Goal: Answer question/provide support

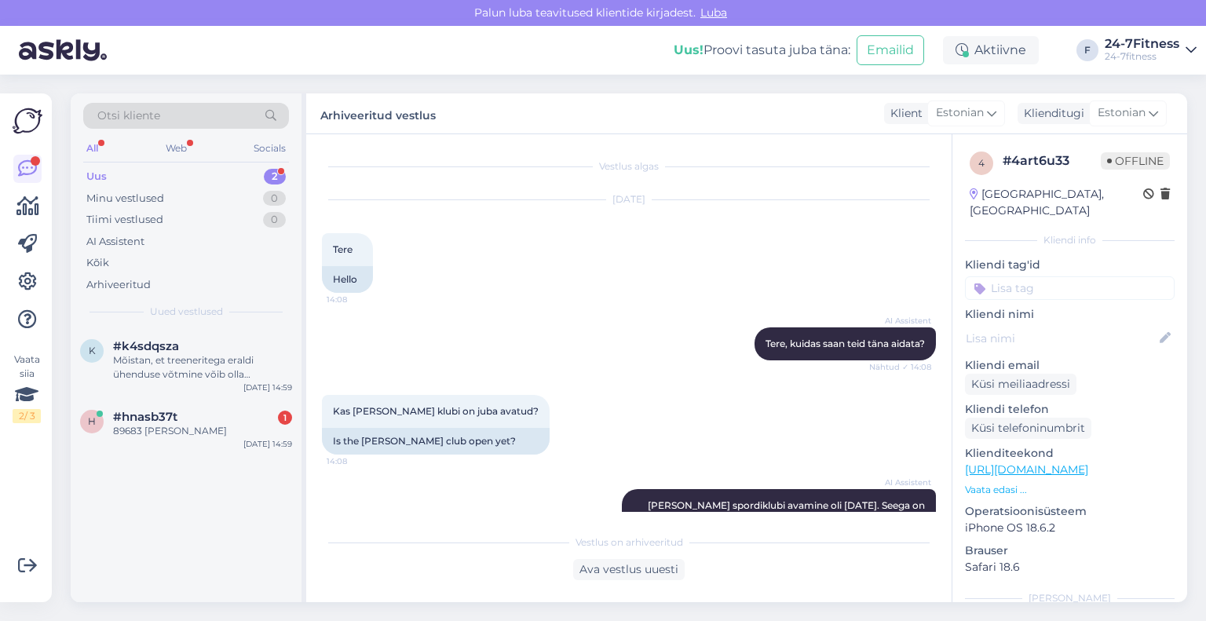
scroll to position [630, 0]
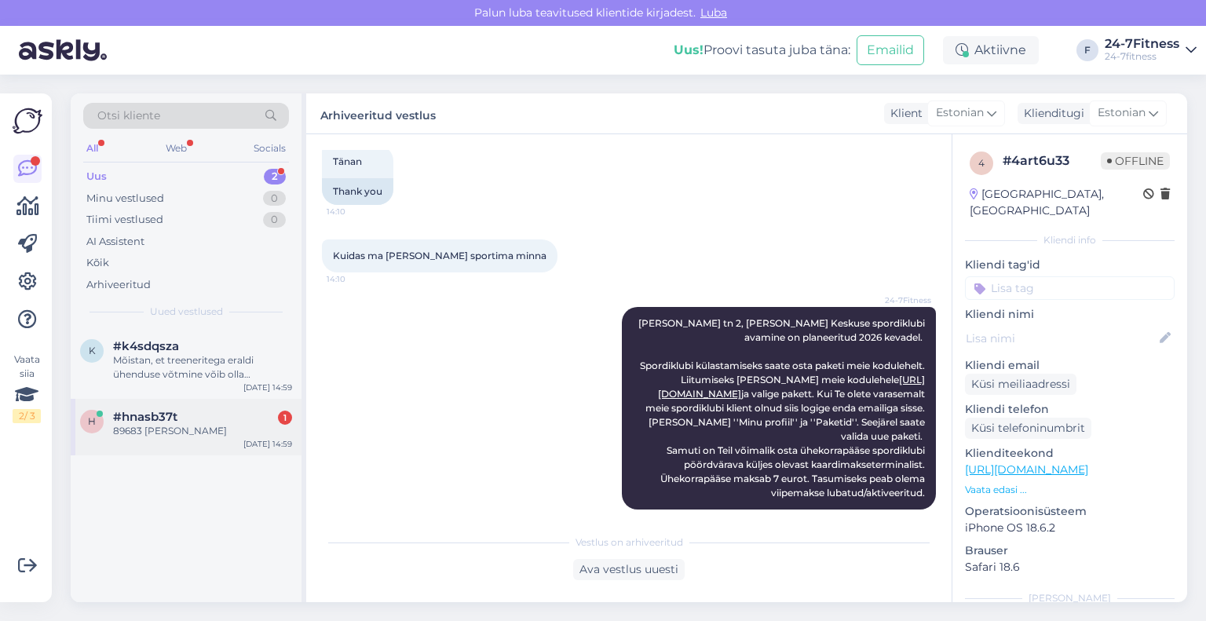
click at [122, 419] on span "#hnasb37t" at bounding box center [145, 417] width 64 height 14
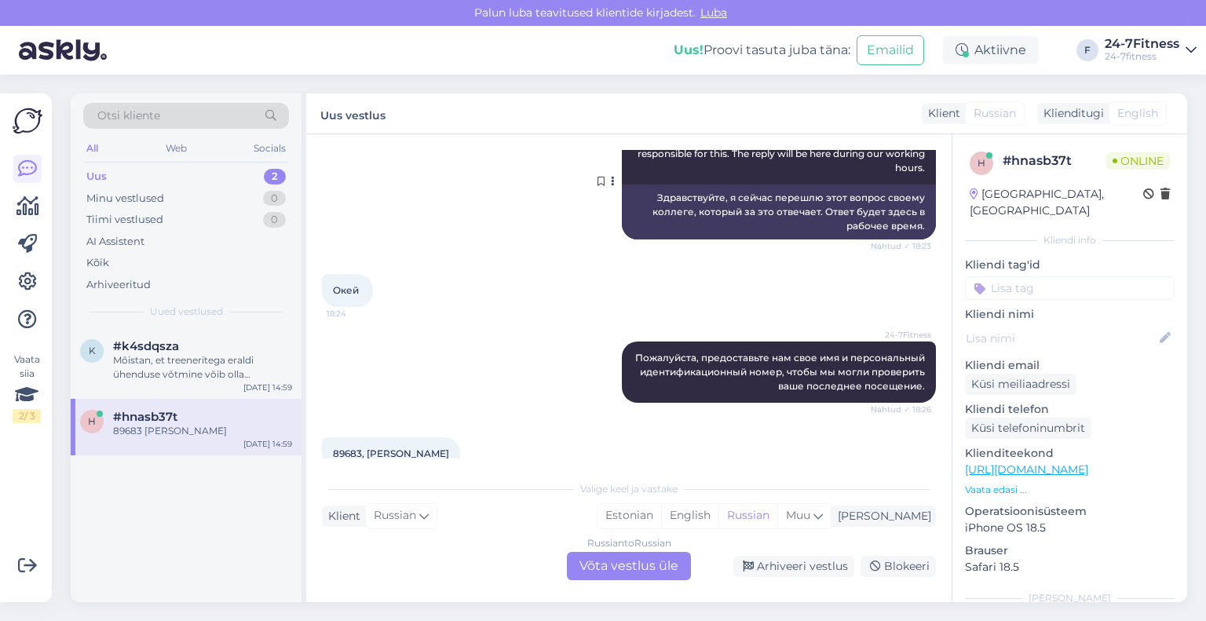
scroll to position [236, 0]
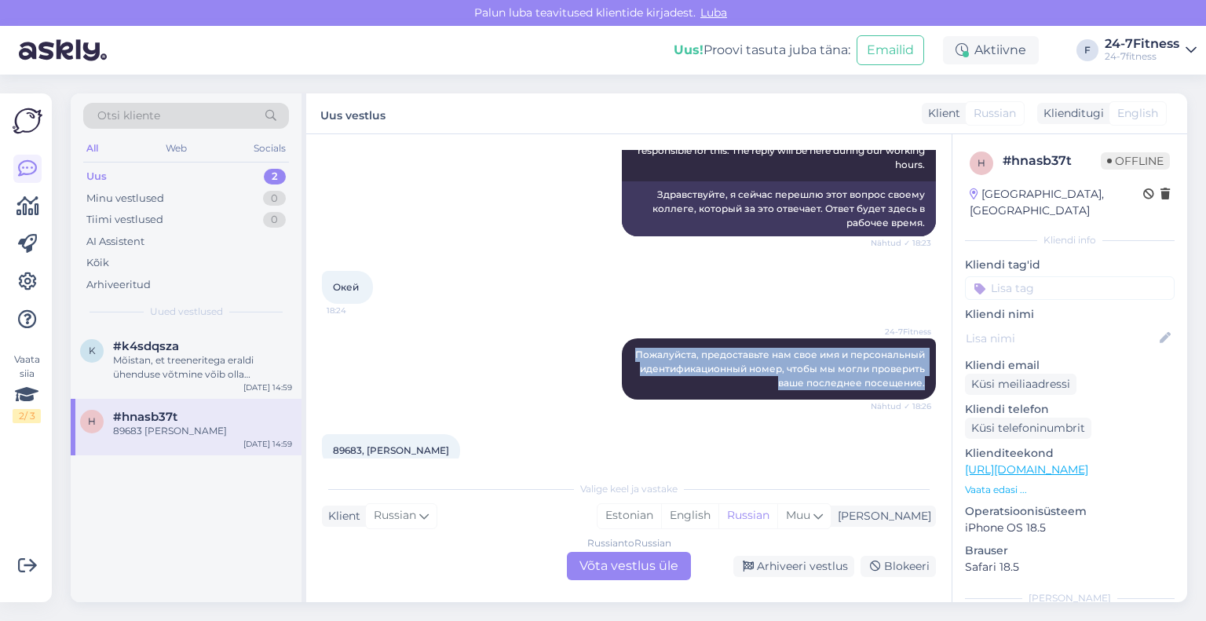
drag, startPoint x: 917, startPoint y: 383, endPoint x: 587, endPoint y: 337, distance: 333.9
click at [587, 337] on div "24-7Fitness Пожалуйста, предоставьте нам свое имя и персональный идентификацион…" at bounding box center [629, 369] width 614 height 96
copy span "Пожалуйста, предоставьте нам свое имя и персональный идентификационный номер, ч…"
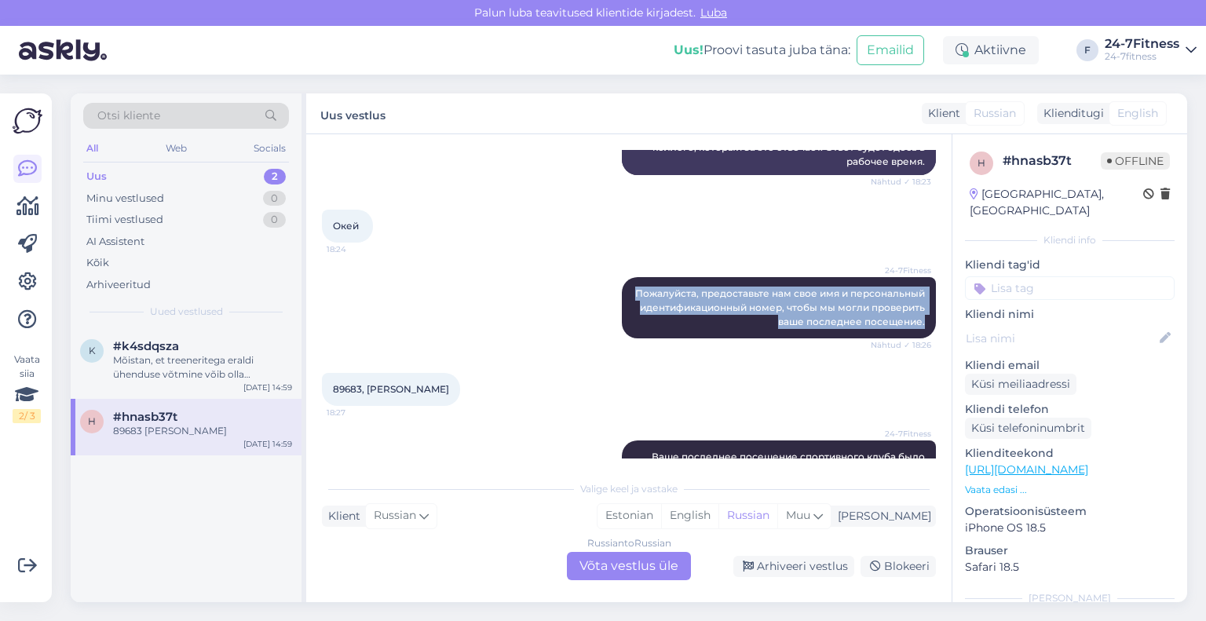
scroll to position [393, 0]
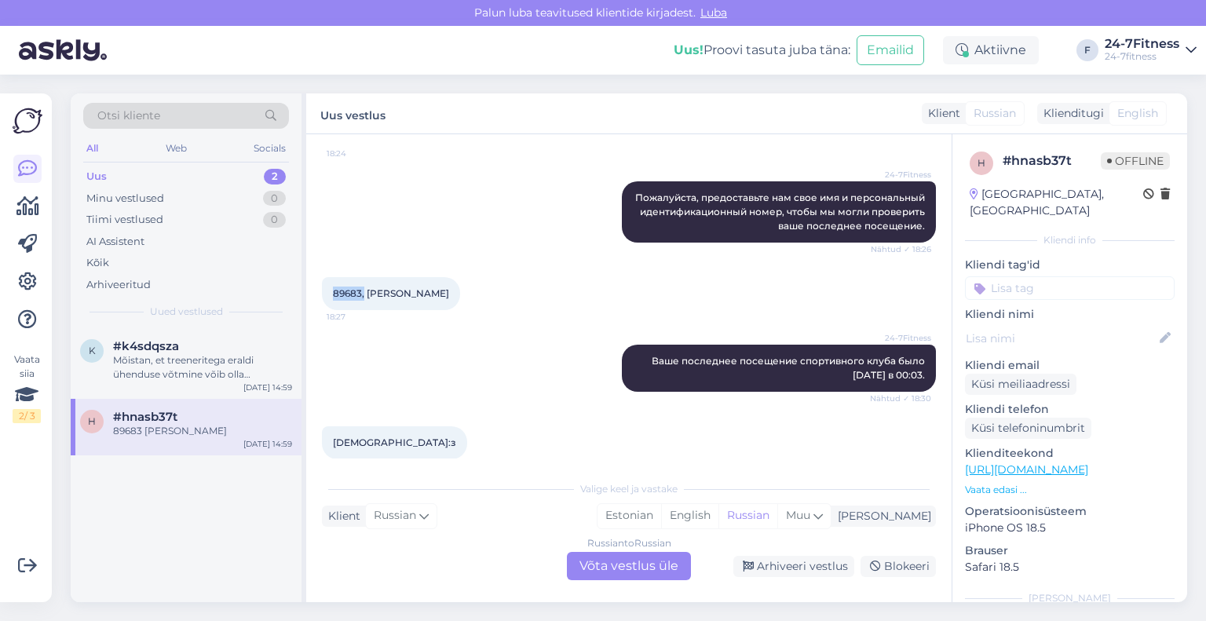
drag, startPoint x: 332, startPoint y: 287, endPoint x: 364, endPoint y: 297, distance: 33.6
click at [364, 297] on div "89683, [PERSON_NAME] 18:27" at bounding box center [391, 293] width 138 height 33
click at [361, 287] on span "89683, [PERSON_NAME]" at bounding box center [391, 293] width 116 height 12
click at [364, 295] on span "89683, [PERSON_NAME]" at bounding box center [391, 293] width 116 height 12
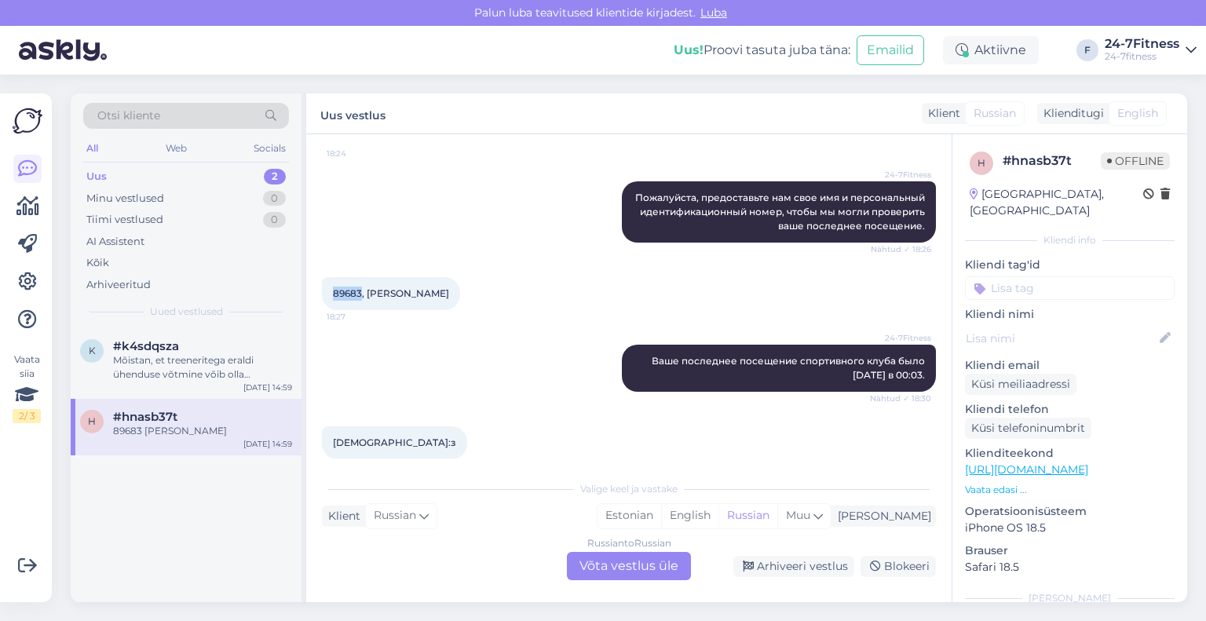
drag, startPoint x: 360, startPoint y: 290, endPoint x: 309, endPoint y: 291, distance: 50.3
click at [309, 291] on div "Vestlus algas [DATE] Здравствуйте, можно как-то узнать, во сколько было мое пос…" at bounding box center [629, 368] width 646 height 468
copy span "89683"
drag, startPoint x: 909, startPoint y: 375, endPoint x: 621, endPoint y: 357, distance: 288.8
click at [622, 357] on div "24-7Fitness Ваше последнее посещение спортивного клуба было [DATE] в 00:03. Näh…" at bounding box center [779, 368] width 314 height 47
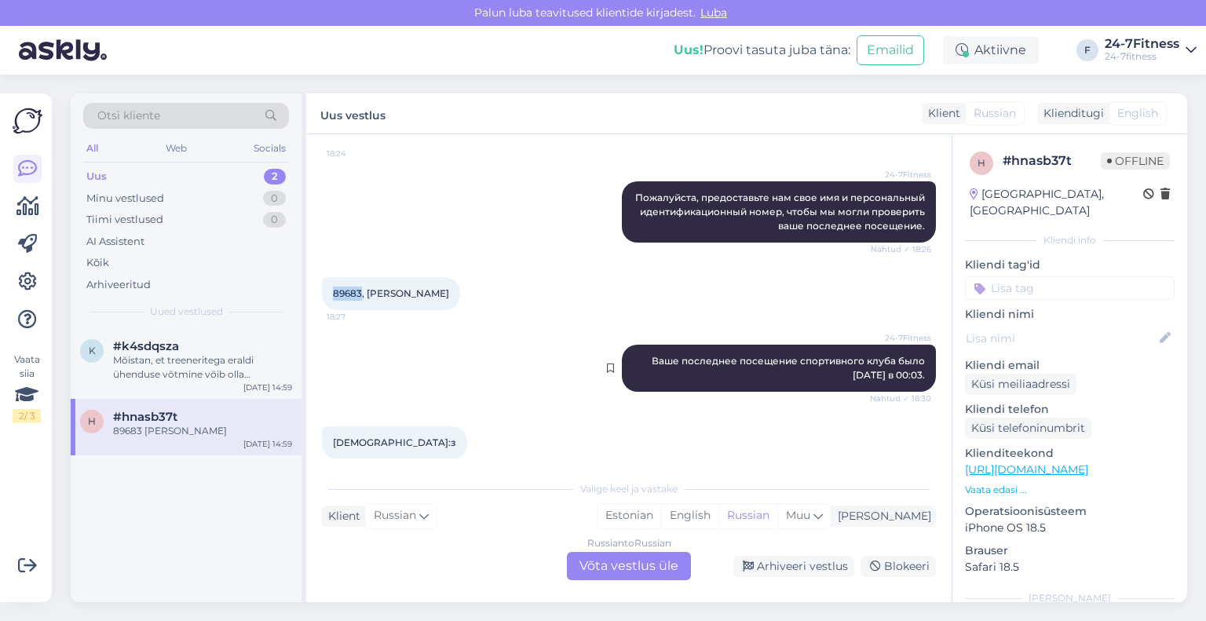
copy span "Ваше последнее посещение спортивного клуба было [DATE] в 00:03"
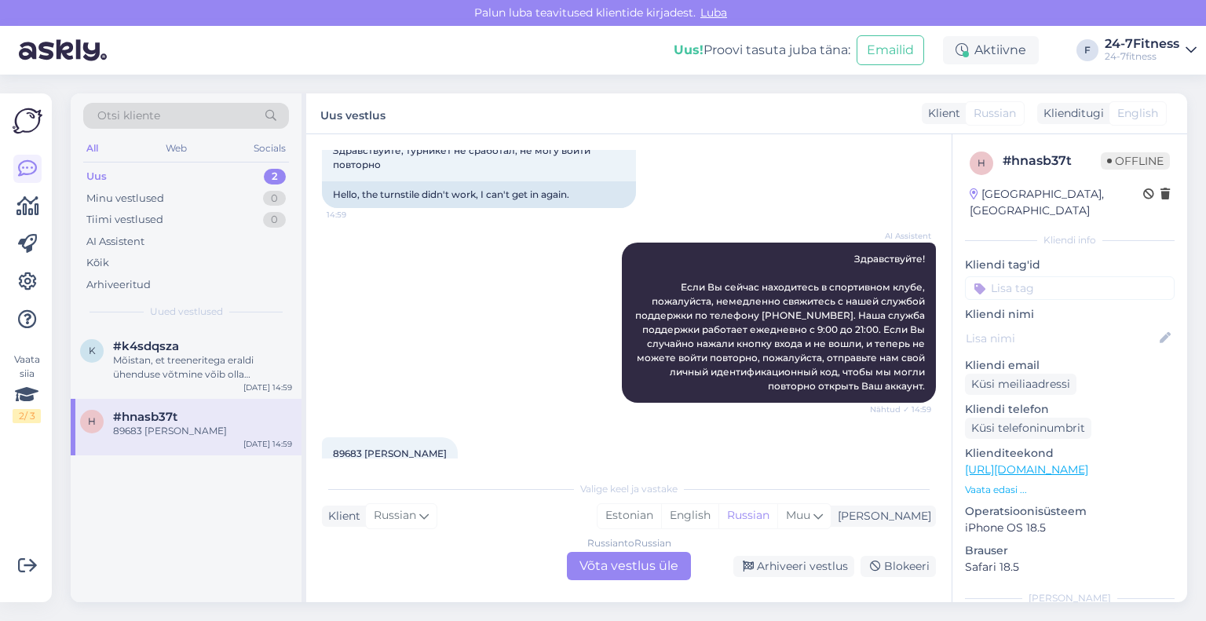
scroll to position [628, 0]
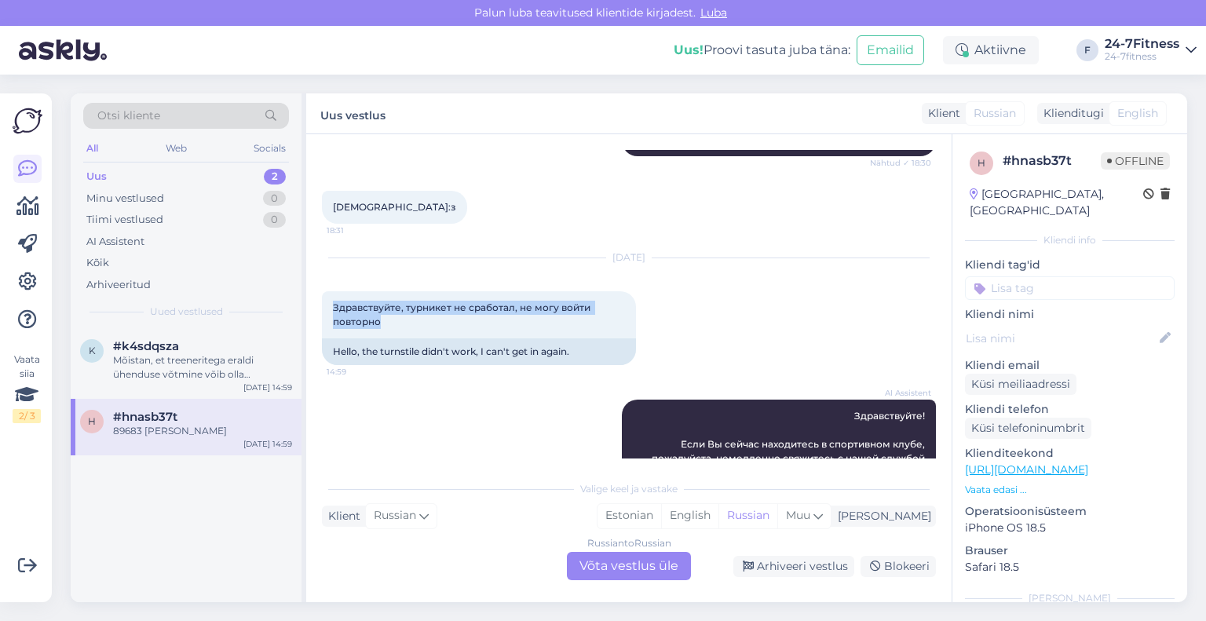
drag, startPoint x: 440, startPoint y: 322, endPoint x: 318, endPoint y: 311, distance: 122.2
click at [318, 311] on div "Vestlus algas [DATE] Здравствуйте, можно как-то узнать, во сколько было мое пос…" at bounding box center [629, 368] width 646 height 468
copy span "Здравствуйте, турникет не сработал, не могу войти повторно"
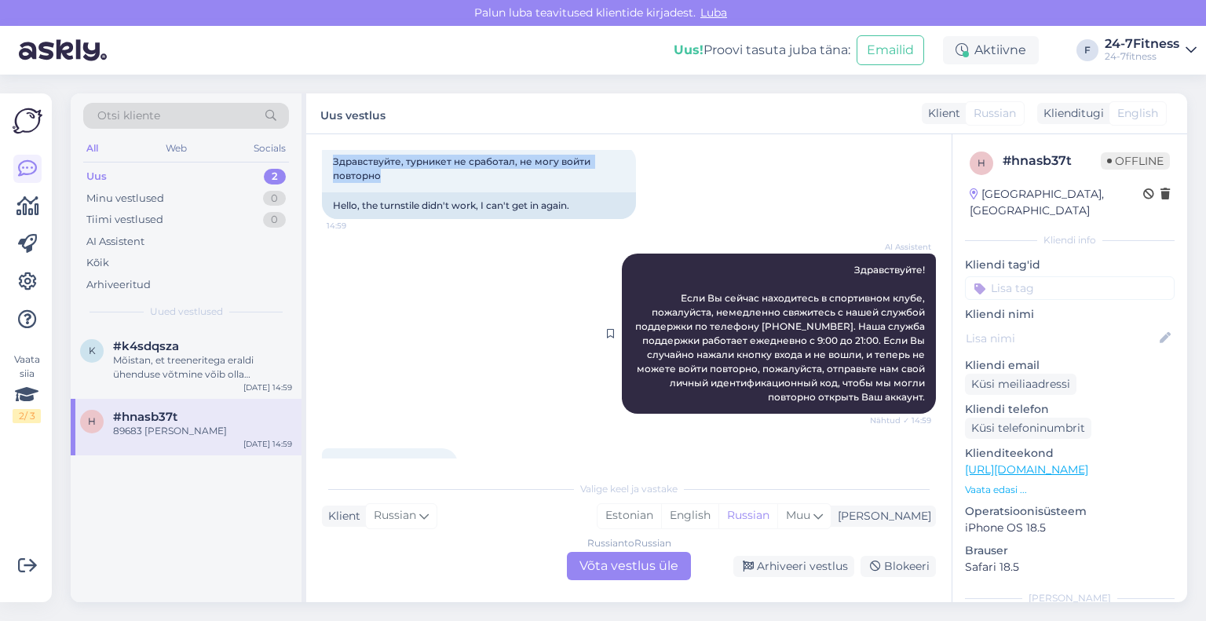
scroll to position [785, 0]
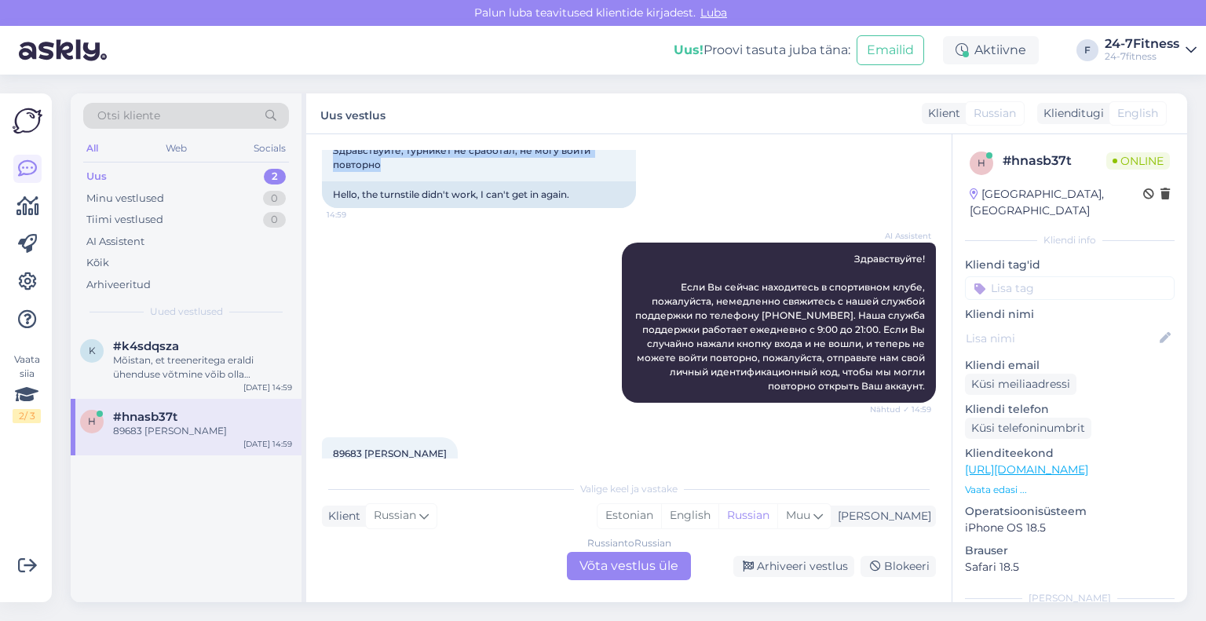
drag, startPoint x: 913, startPoint y: 386, endPoint x: 807, endPoint y: 239, distance: 181.8
click at [807, 239] on div "AI Assistent Здравствуйте! Если Вы сейчас находитесь в спортивном клубе, пожалу…" at bounding box center [629, 322] width 614 height 195
copy span "Здравствуйте! Если Вы сейчас находитесь в спортивном клубе, пожалуйста, немедле…"
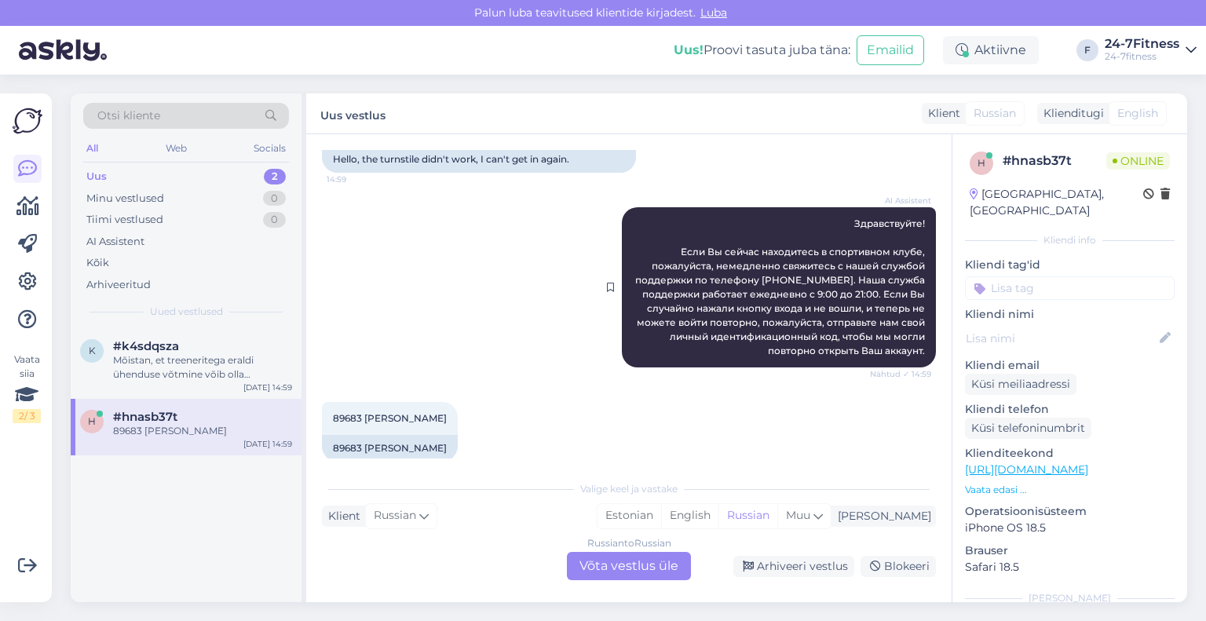
scroll to position [840, 0]
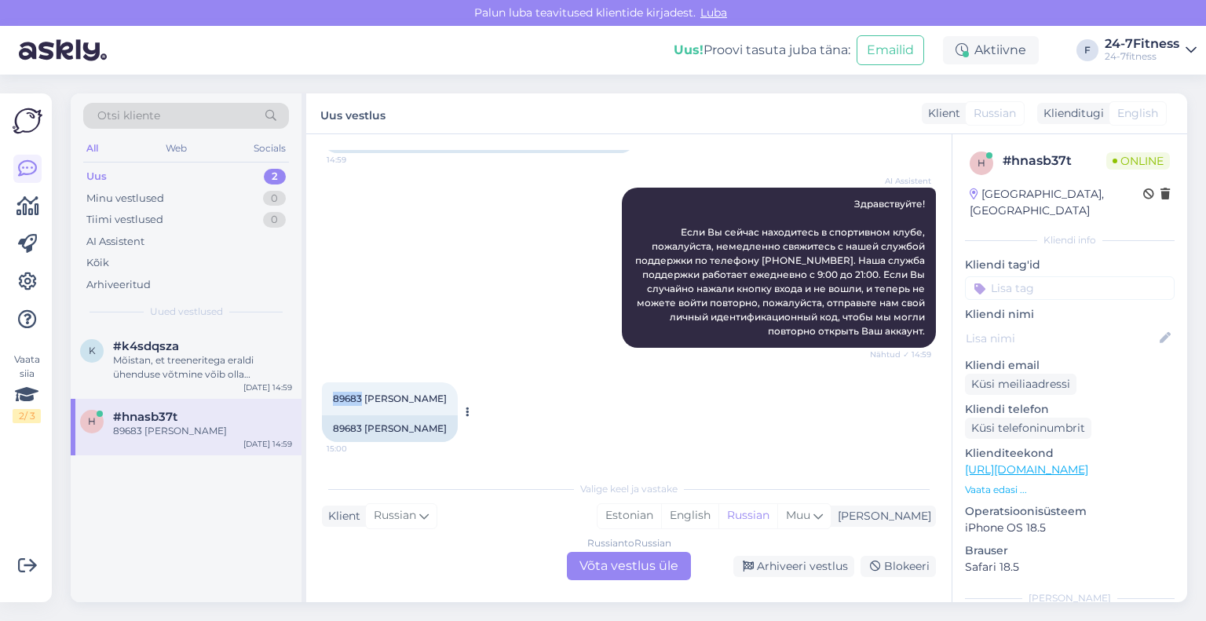
drag, startPoint x: 363, startPoint y: 399, endPoint x: 321, endPoint y: 398, distance: 41.6
click at [322, 398] on div "89683 Aleksandra 15:00" at bounding box center [390, 398] width 136 height 33
copy span "89683"
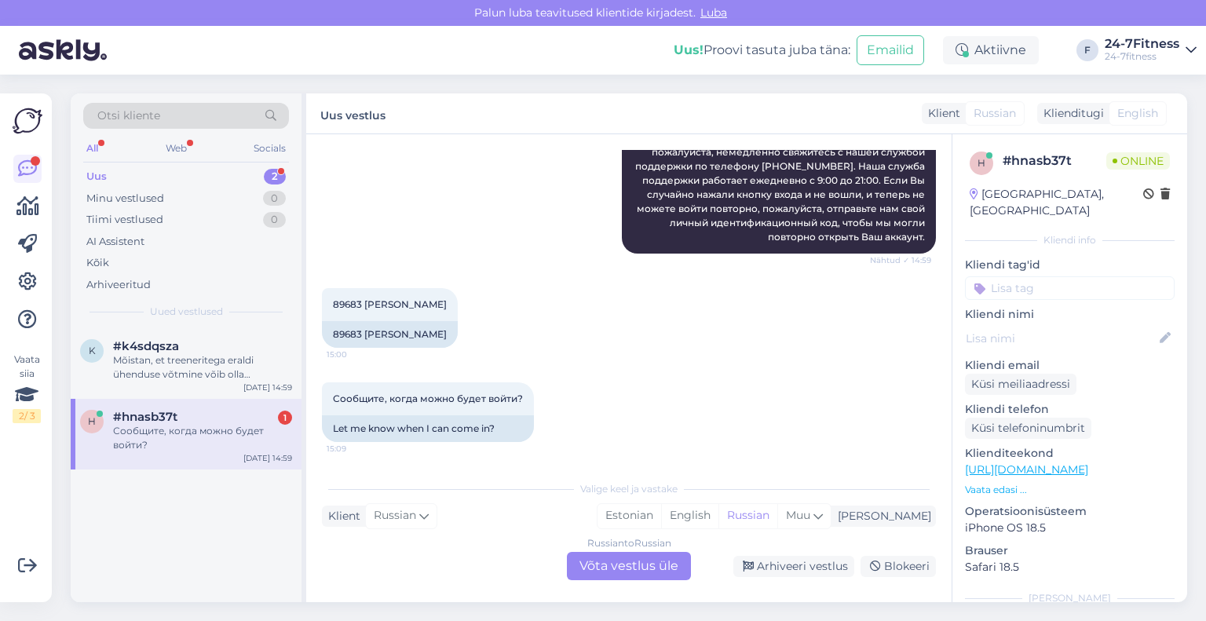
click at [602, 564] on div "Russian to Russian Võta vestlus üle" at bounding box center [629, 566] width 124 height 28
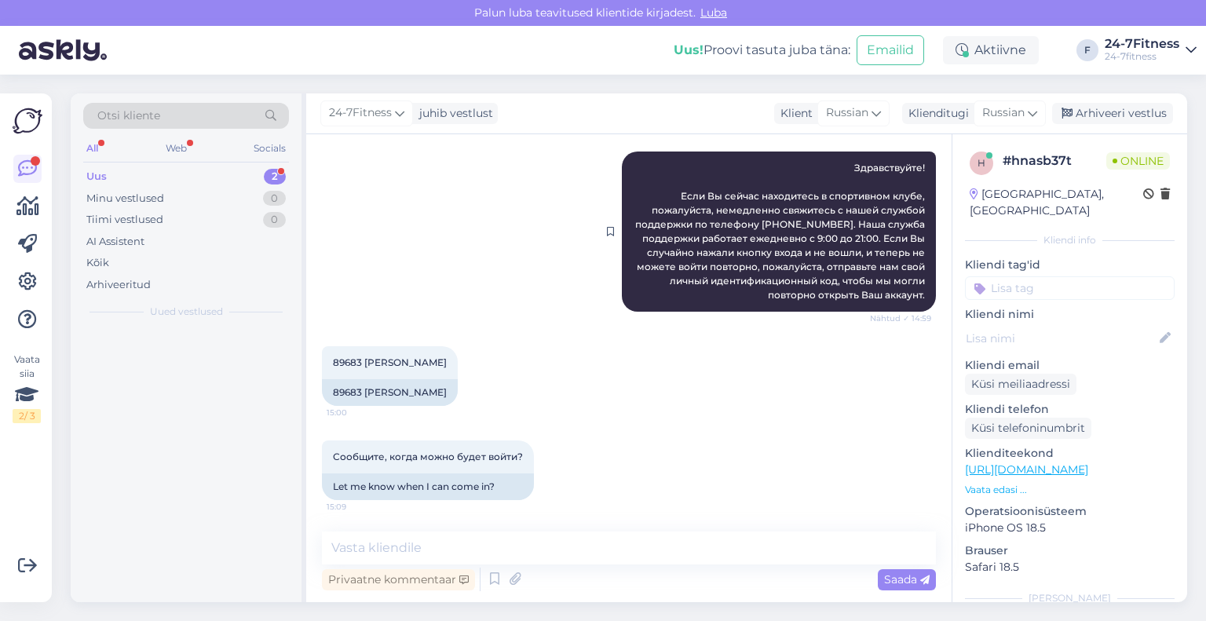
scroll to position [876, 0]
click at [969, 117] on div "Klienditugi" at bounding box center [935, 113] width 67 height 16
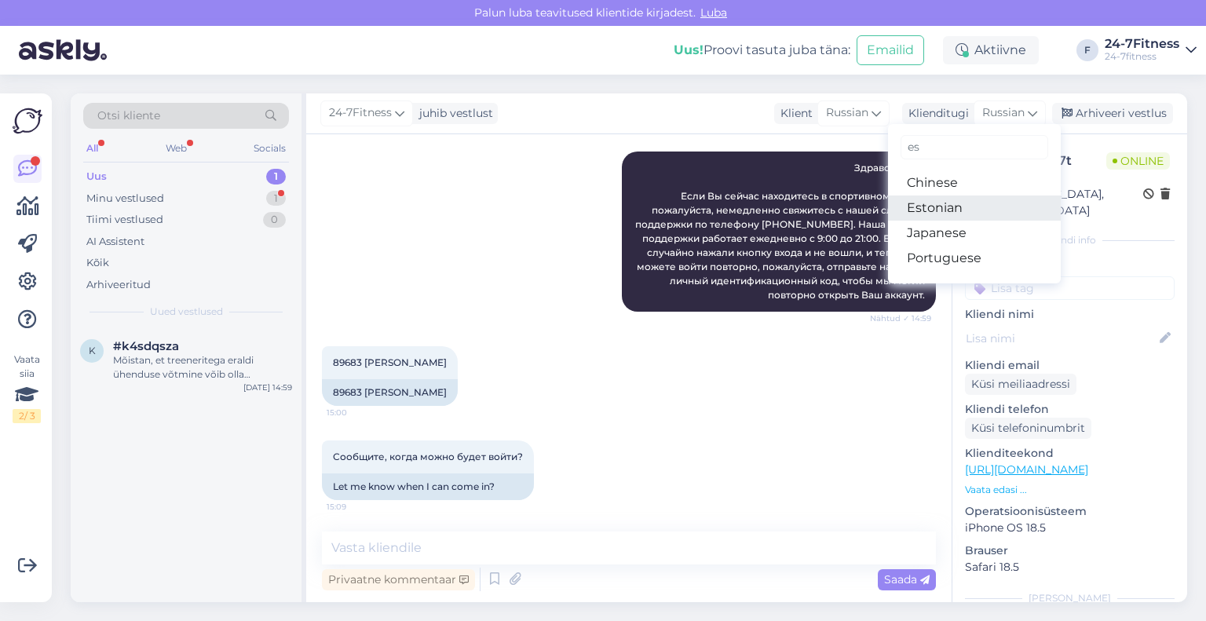
click at [939, 206] on link "Estonian" at bounding box center [974, 208] width 173 height 25
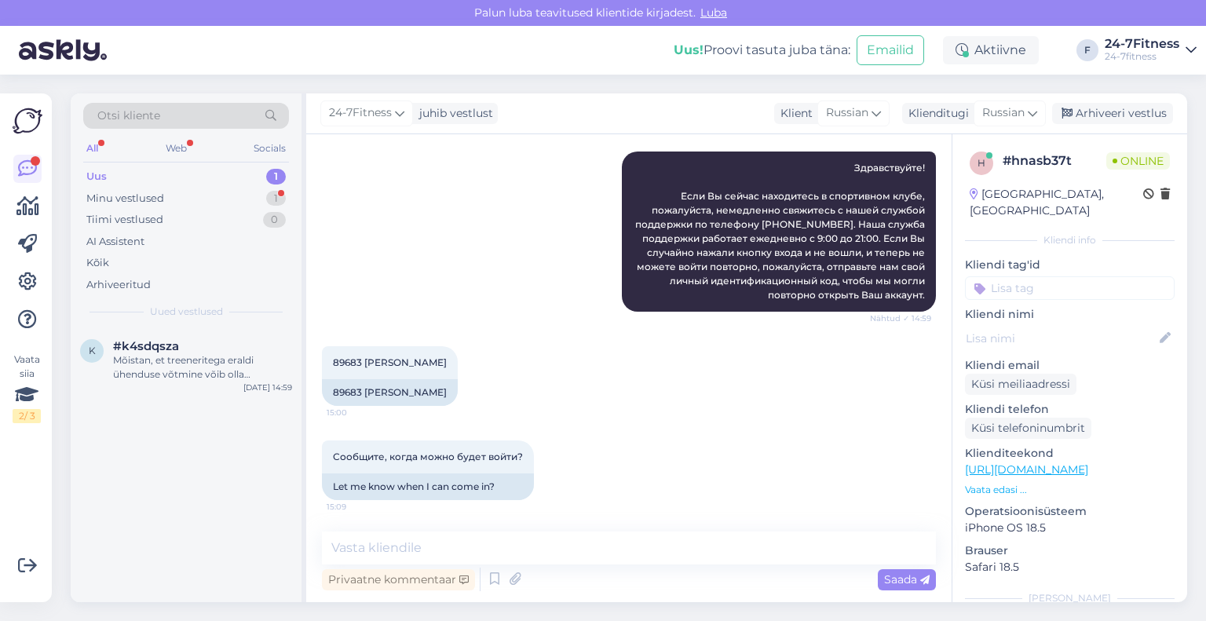
scroll to position [977, 0]
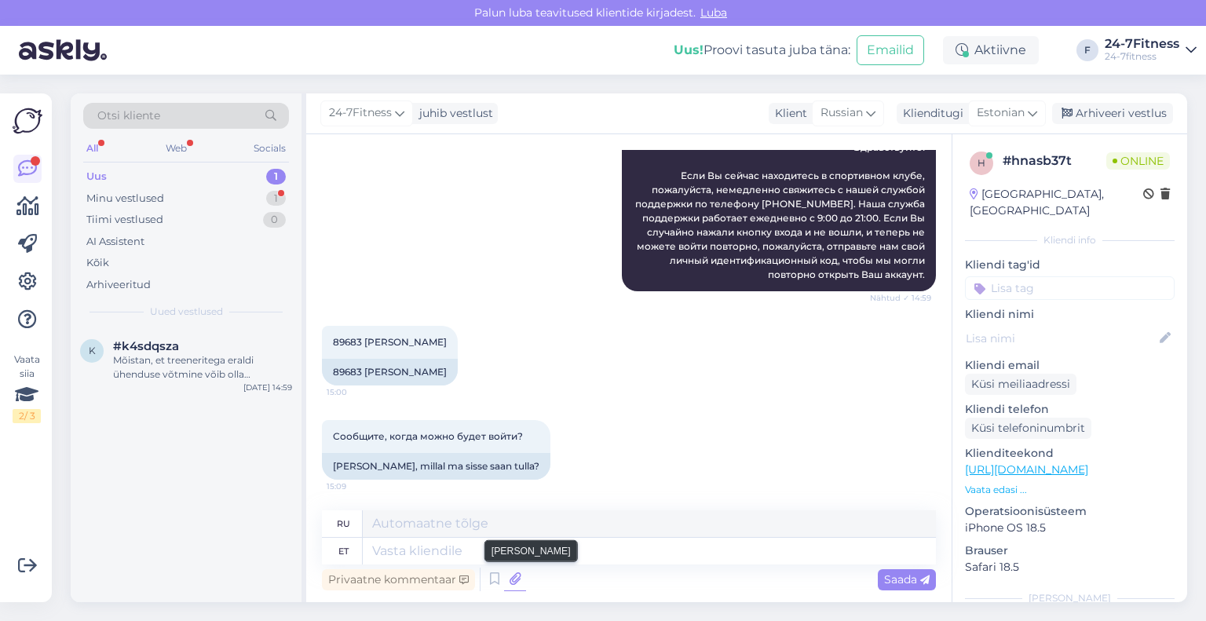
click at [521, 584] on icon at bounding box center [515, 580] width 22 height 24
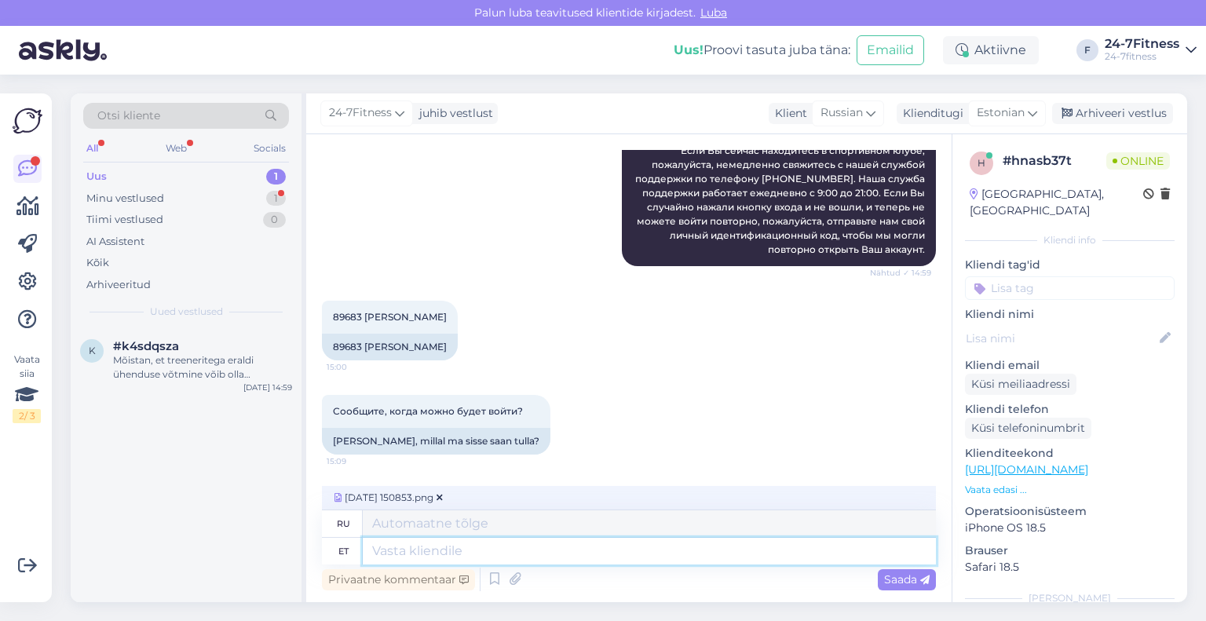
click at [514, 545] on textarea at bounding box center [649, 551] width 573 height 27
type textarea "Kontrollisime"
type textarea "Мы проверили"
type textarea "Kontrollisime Teie si"
type textarea "Мы проверили ваш"
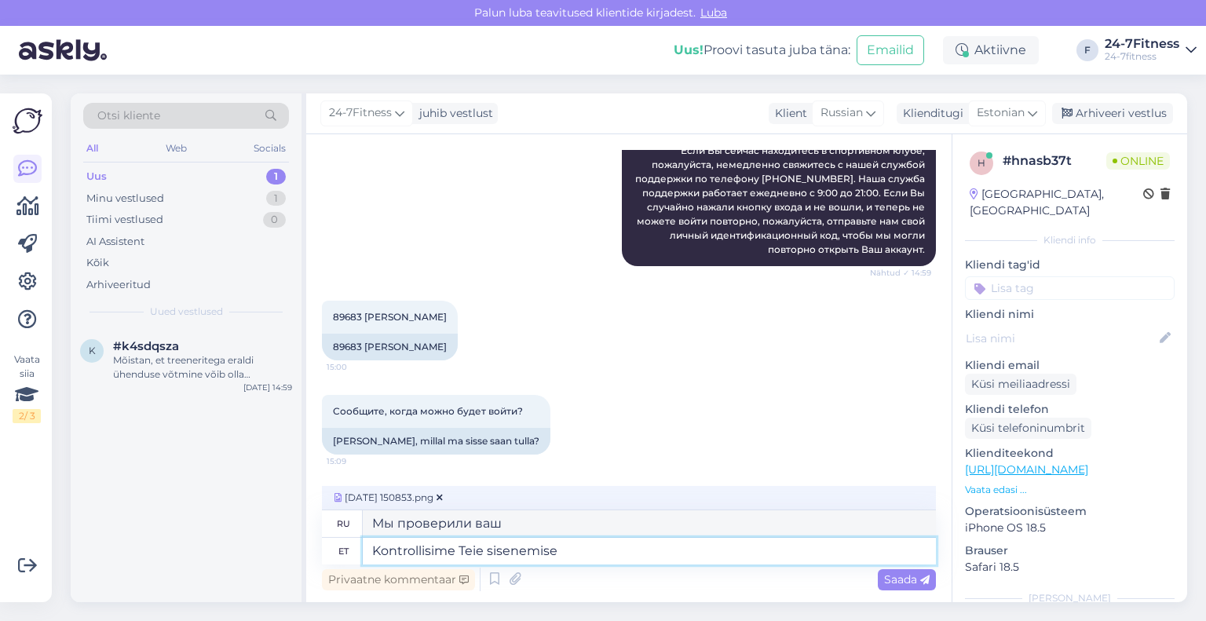
type textarea "Kontrollisime Teie sisenemise k"
type textarea "Мы проверили вашу запись."
type textarea "Kontrollisime Teie sisenemise ka kaa"
type textarea "Мы также проверили вашу запись."
type textarea "Kontrollisime Teie sisenemise ka kaamerast"
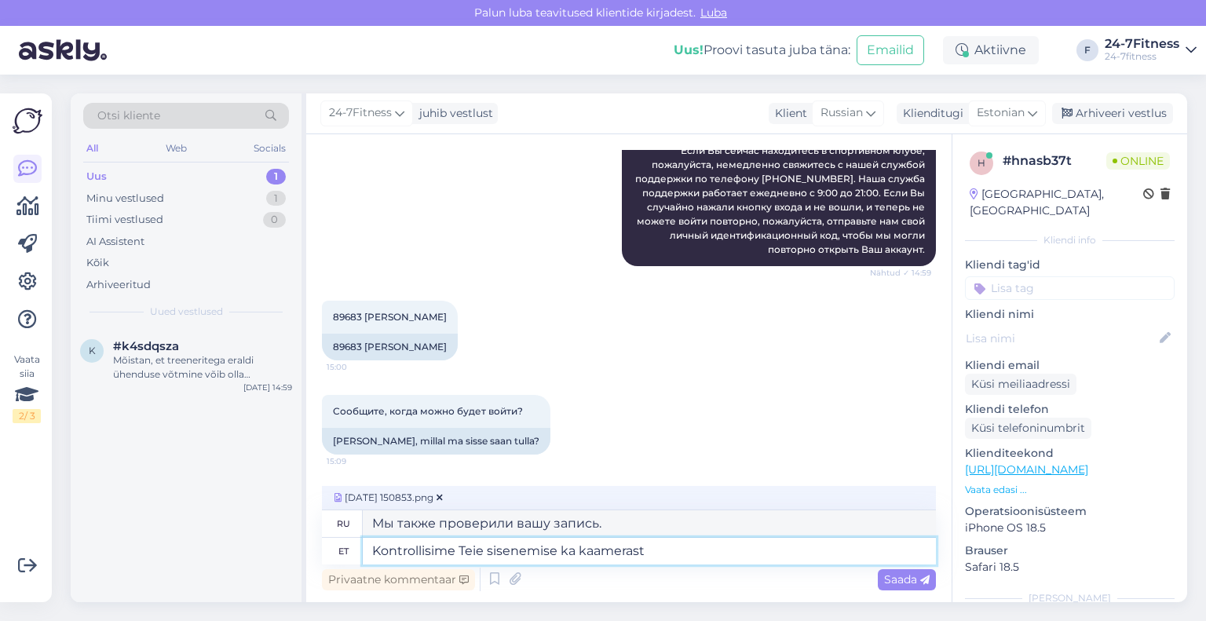
type textarea "Мы также проверили вашу запись с помощью камеры."
type textarea "Kontrollisime Teie sisenemise ka kaamerast üle. Roheline tu"
type textarea "Мы также проверили ваш вход с помощью камеры. Зелёный."
type textarea "Kontrollisime Teie sisenemise ka kaamerast üle. Roheline [PERSON_NAME] s"
type textarea "Мы также проверили ваш вход с помощью камеры. Зелёный свет."
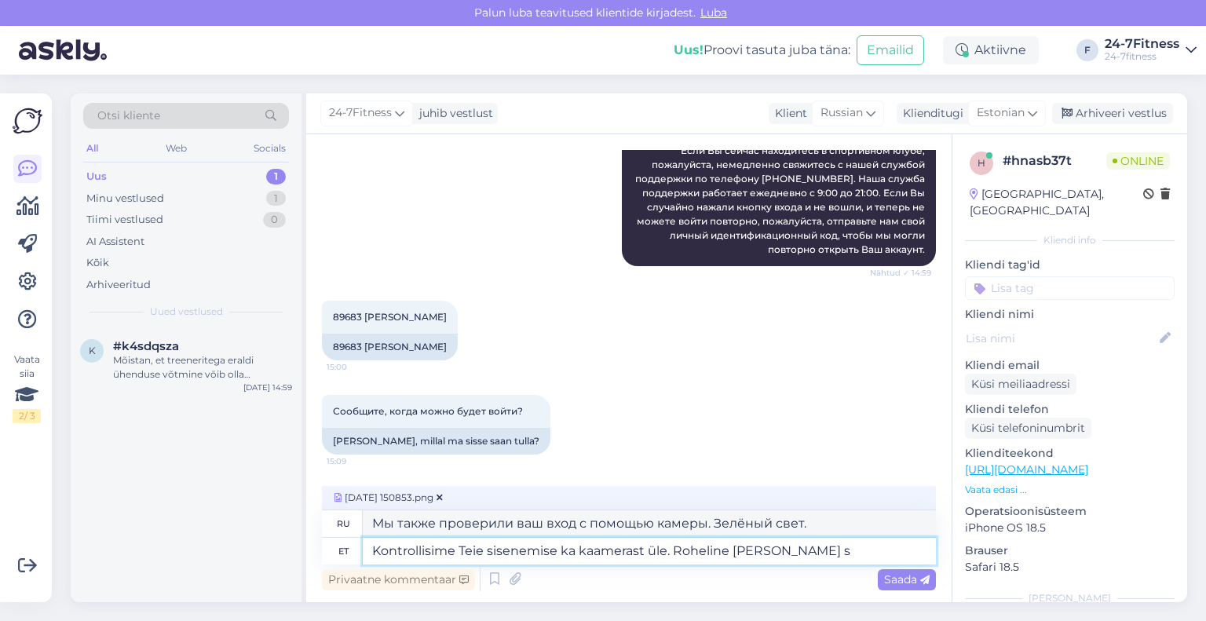
type textarea "Kontrollisime Teie sisenemise ka kaamerast üle. Roheline [PERSON_NAME]"
type textarea "Мы также проверили ваш въезд с помощью камеры. Зелёный свет горит."
type textarea "Kontrollisime Teie sisenemise ka kaamerast üle. Roheline [PERSON_NAME] süttis v"
type textarea "Мы также проверили ваш въезд на камеру. Загорелся зелёный свет."
type textarea "Kontrollisime Teie sisenemise ka kaamerast üle. Roheline [PERSON_NAME] süttis v…"
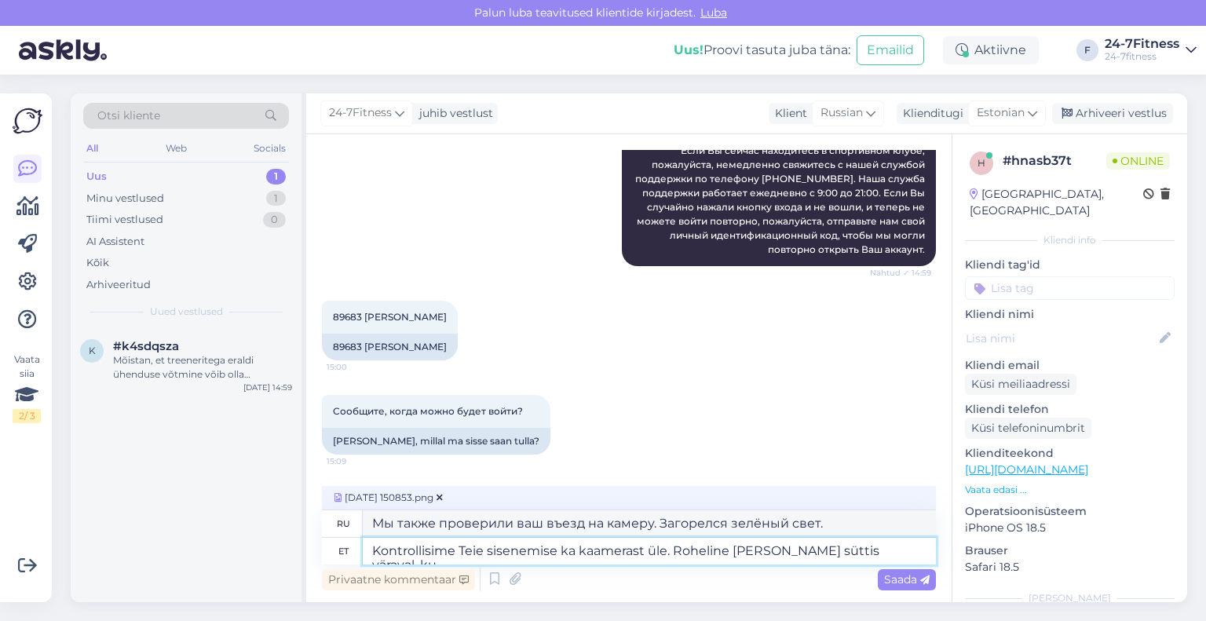
type textarea "Мы также проверили ваш въезд с помощью камеры. На воротах загорелся зелёный све…"
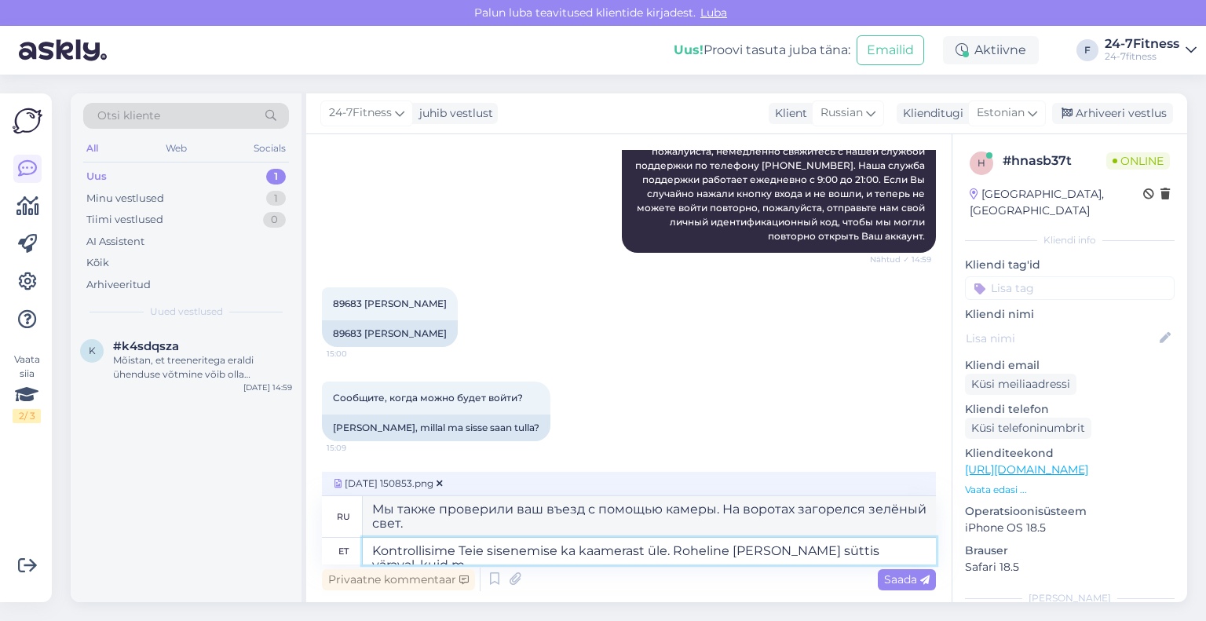
type textarea "Kontrollisime Teie sisenemise ka kaamerast üle. Roheline [PERSON_NAME] süttis v…"
type textarea "Мы также проверили ваш въезд на камеру. На воротах загорелся зелёный свет, но…"
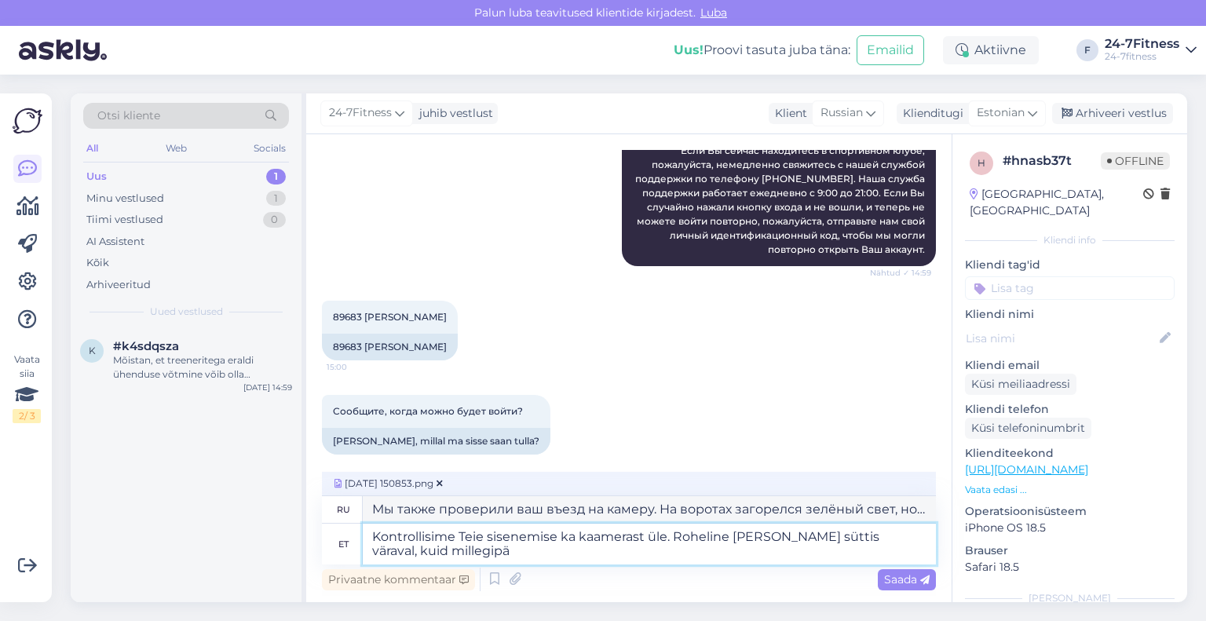
scroll to position [1015, 0]
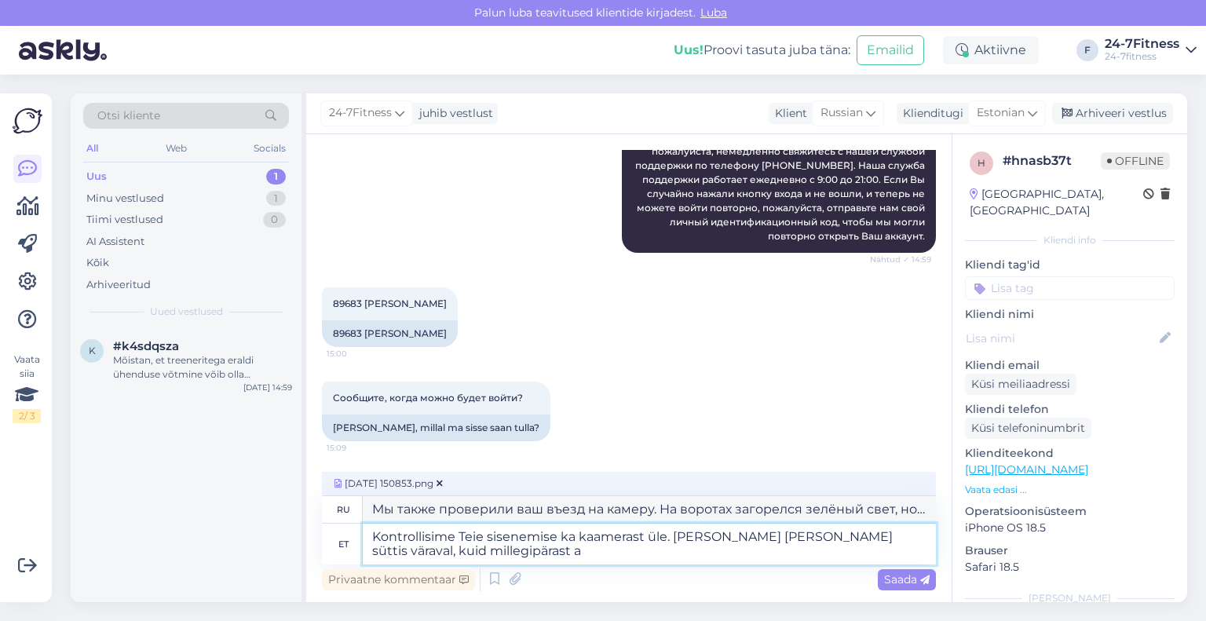
type textarea "Kontrollisime Teie sisenemise ka kaamerast üle. [PERSON_NAME] [PERSON_NAME] süt…"
type textarea "Мы также проверили ваш въезд на камеру. На воротах загорелся зелёный свет, но п…"
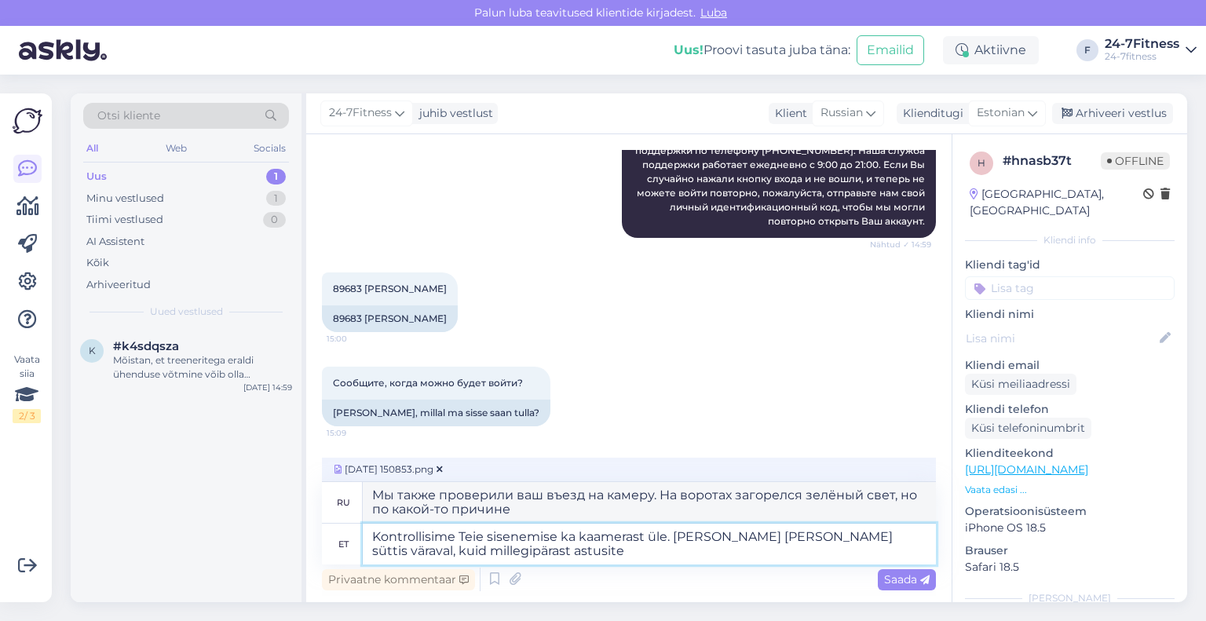
type textarea "Kontrollisime Teie sisenemise ka kaamerast üle. [PERSON_NAME] [PERSON_NAME] süt…"
type textarea "Мы также проверили ваш въезд на камеру. На воротах загорелся зелёный свет, но п…"
type textarea "Kontrollisime Teie sisenemise ka kaamerast üle. [PERSON_NAME] [PERSON_NAME] süt…"
type textarea "Мы также проверили ваш въезд по камере. На воротах горел зелёный свет, но по ка…"
type textarea "Kontrollisime Teie sisenemise ka kaamerast üle. [PERSON_NAME] [PERSON_NAME] süt…"
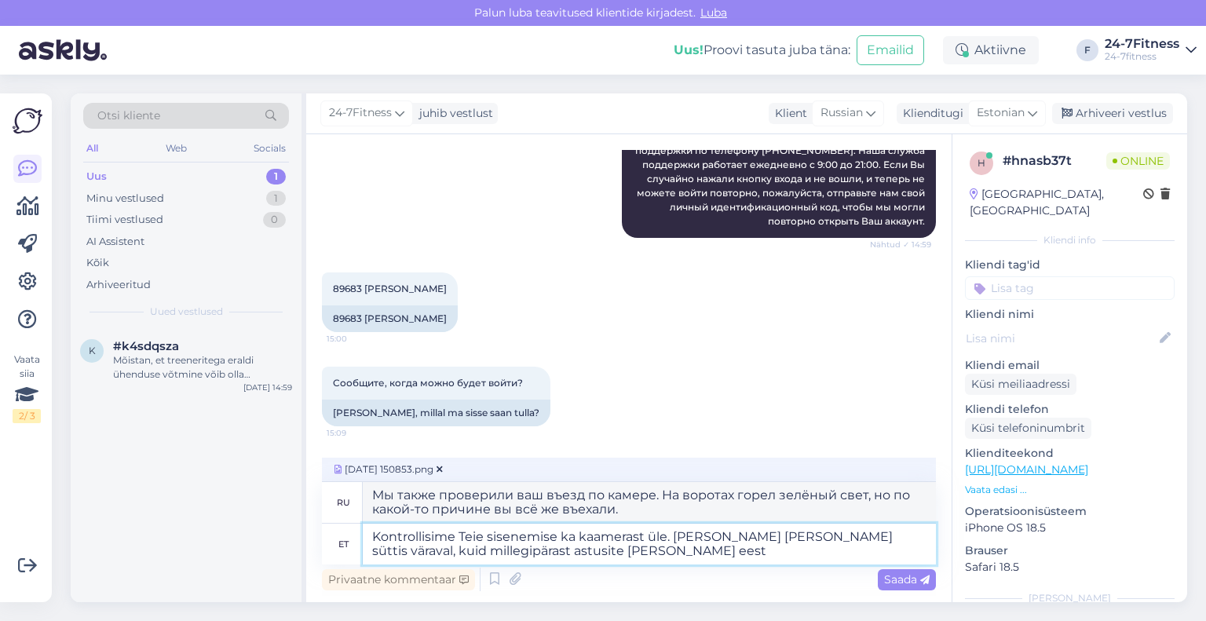
type textarea "Мы также проверили ваш въезд по камере. На воротах загорелся зелёный свет, но п…"
type textarea "Kontrollisime Teie sisenemise ka kaamerast üle. [PERSON_NAME] [PERSON_NAME] süt…"
type textarea "Мы также проверили ваш въезд по камере. На воротах загорелся зелёный свет, но п…"
type textarea "Kontrollisime Teie sisenemise ka kaamerast üle. [PERSON_NAME] [PERSON_NAME] süt…"
type textarea "Мы также проверили ваш въезд на камеру. На воротах загорелся зелёный свет, но п…"
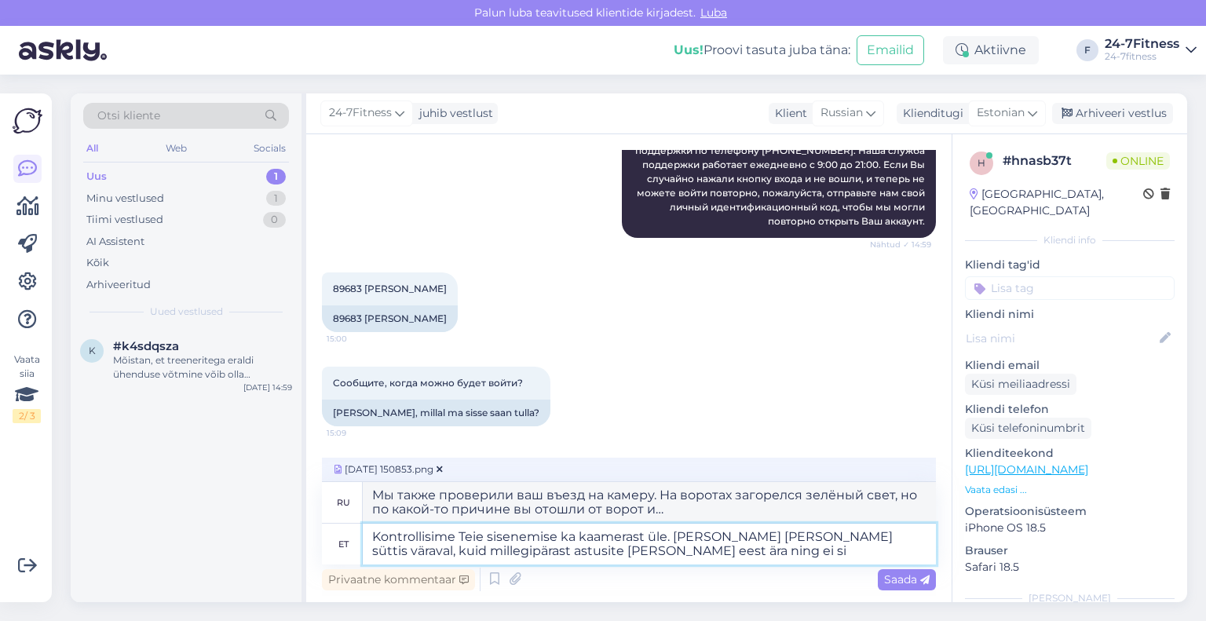
type textarea "Kontrollisime Teie sisenemise ka kaamerast üle. [PERSON_NAME] [PERSON_NAME] süt…"
type textarea "Мы также проверили ваш въезд на камеру. На воротах загорелся зелёный свет, но п…"
type textarea "Kontrollisime Teie sisenemise ka kaamerast üle. [PERSON_NAME] [PERSON_NAME] süt…"
type textarea "Мы также проверили ваш въезд по камере. На воротах загорелся зелёный свет, но п…"
click at [751, 550] on textarea "Kontrollisime Teie sisenemise ka kaamerast üle. [PERSON_NAME] [PERSON_NAME] süt…" at bounding box center [649, 544] width 573 height 41
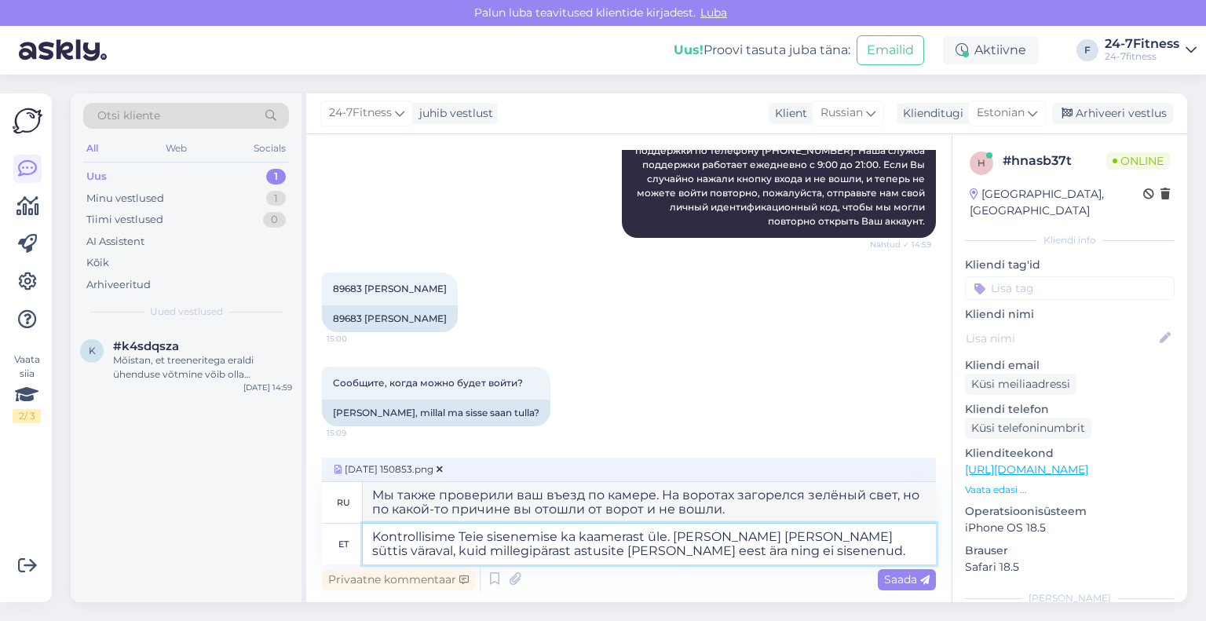
paste textarea "Sisenemiseks tuleb seista värava ees. [PERSON_NAME] äpis vajutanud pöördvärava …"
type textarea "Kontrollisime Teie sisenemise ka kaamerast üle. [PERSON_NAME] [PERSON_NAME] süt…"
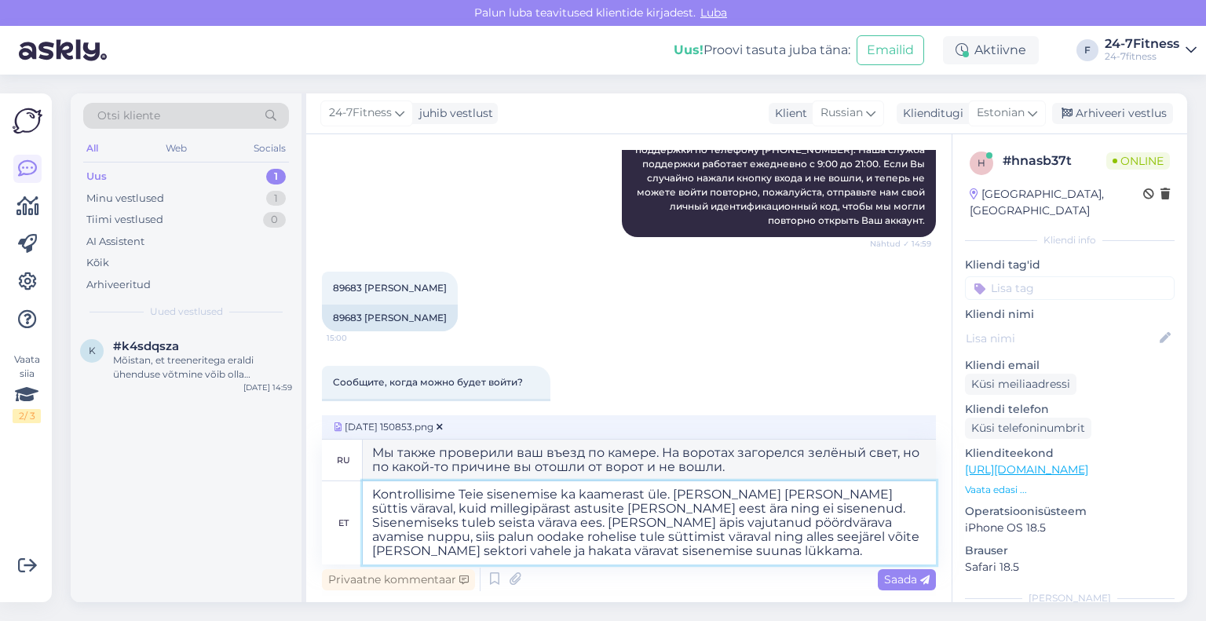
type textarea "Мы также проверили ваш проход с помощью камеры. На калитке загорелся зелёный ин…"
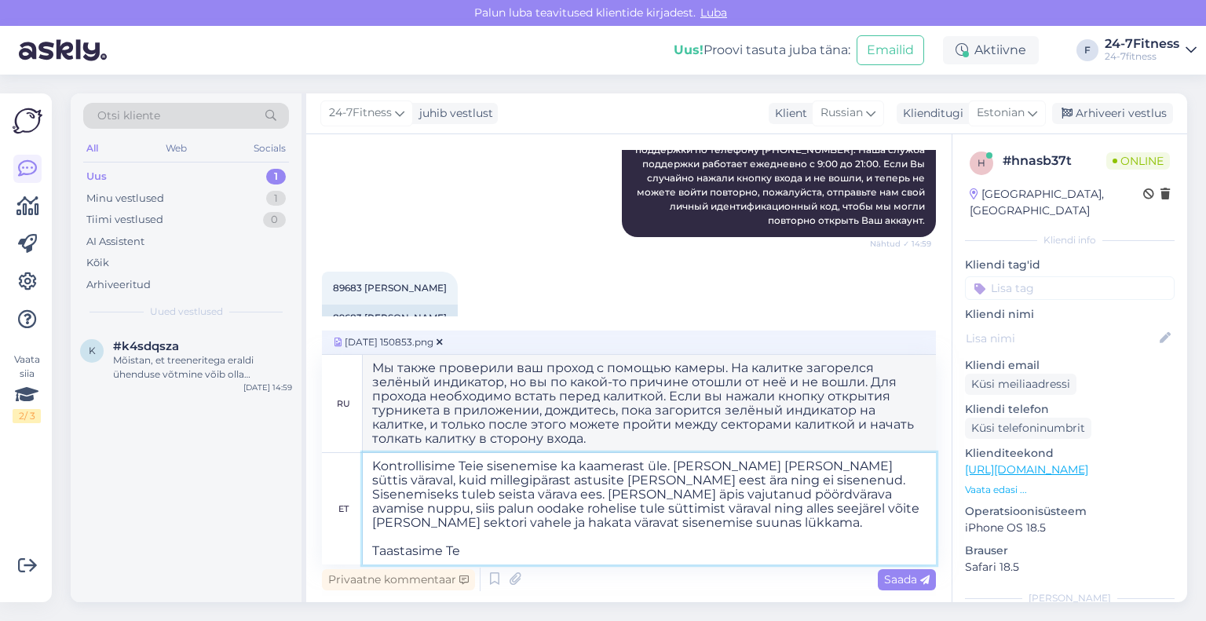
type textarea "Kontrollisime Teie sisenemise ka kaamerast üle. [PERSON_NAME] [PERSON_NAME] süt…"
type textarea "Мы также проверили ваш проход с помощью камеры. На воротах загорелся зелёный ин…"
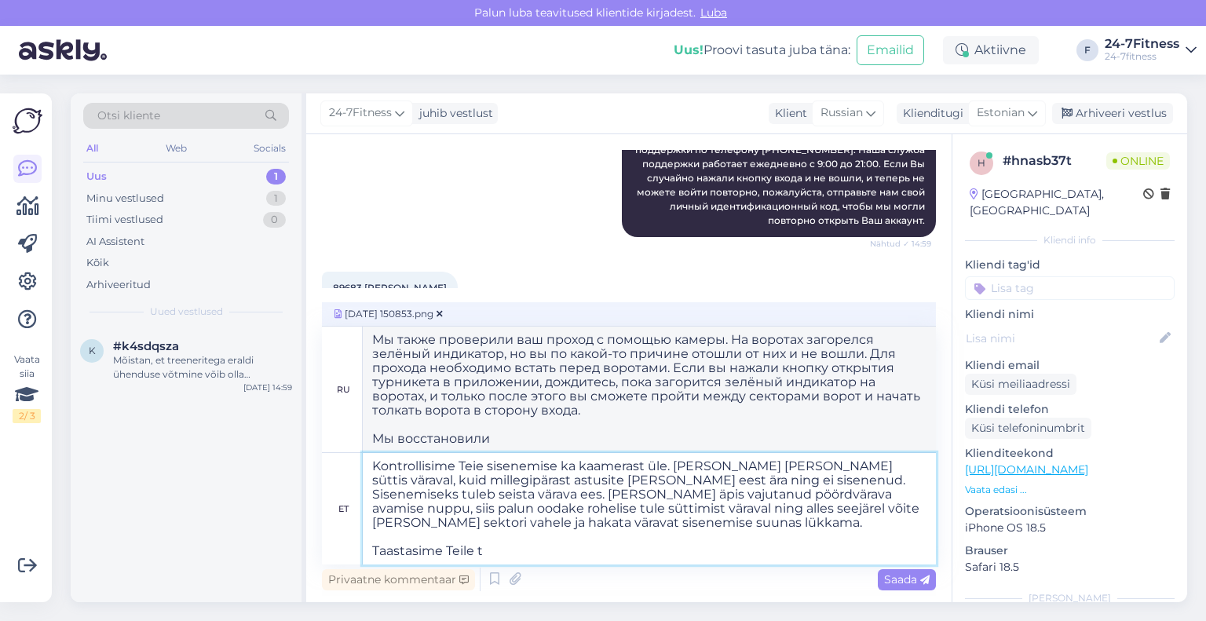
type textarea "Kontrollisime Teie sisenemise ka kaamerast üle. [PERSON_NAME] [PERSON_NAME] süt…"
type textarea "Мы также проверили ваш проход с помощью камеры. На калитке загорелся зелёный св…"
type textarea "Kontrollisime Teie sisenemise ka kaamerast üle. [PERSON_NAME] [PERSON_NAME] süt…"
type textarea "Мы также проверили ваш проход с помощью камеры. На калитке загорелся зелёный св…"
type textarea "Kontrollisime Teie sisenemise ka kaamerast üle. [PERSON_NAME] [PERSON_NAME] süt…"
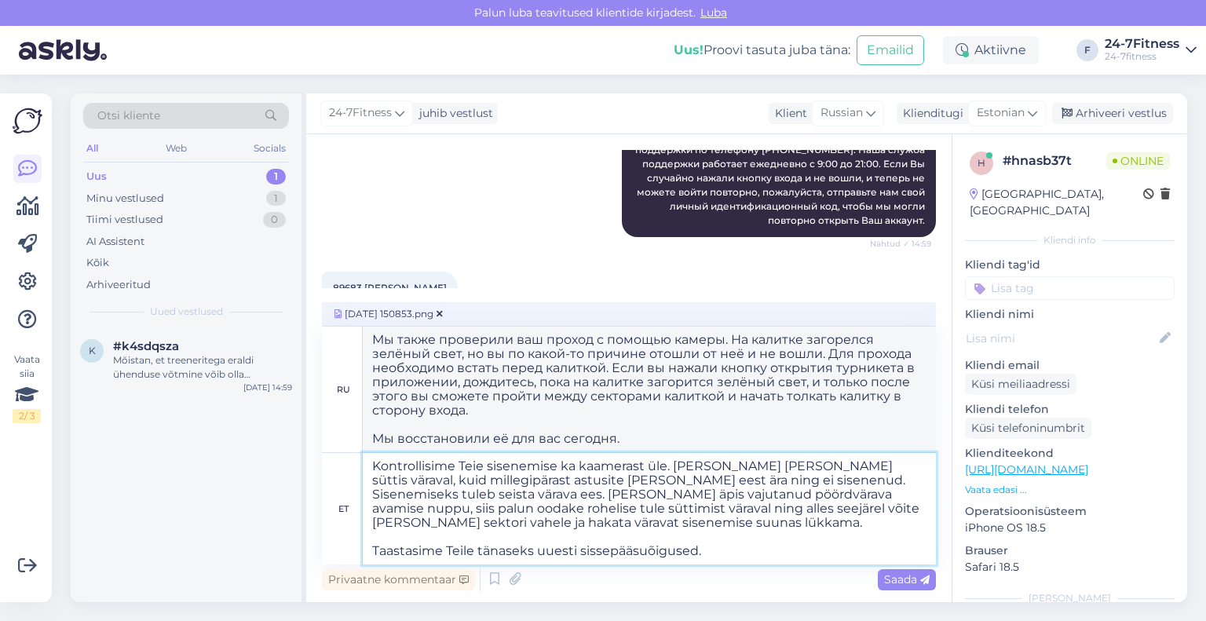
type textarea "Мы также проверили ваш проход с помощью камеры. На воротах загорелся зелёный ин…"
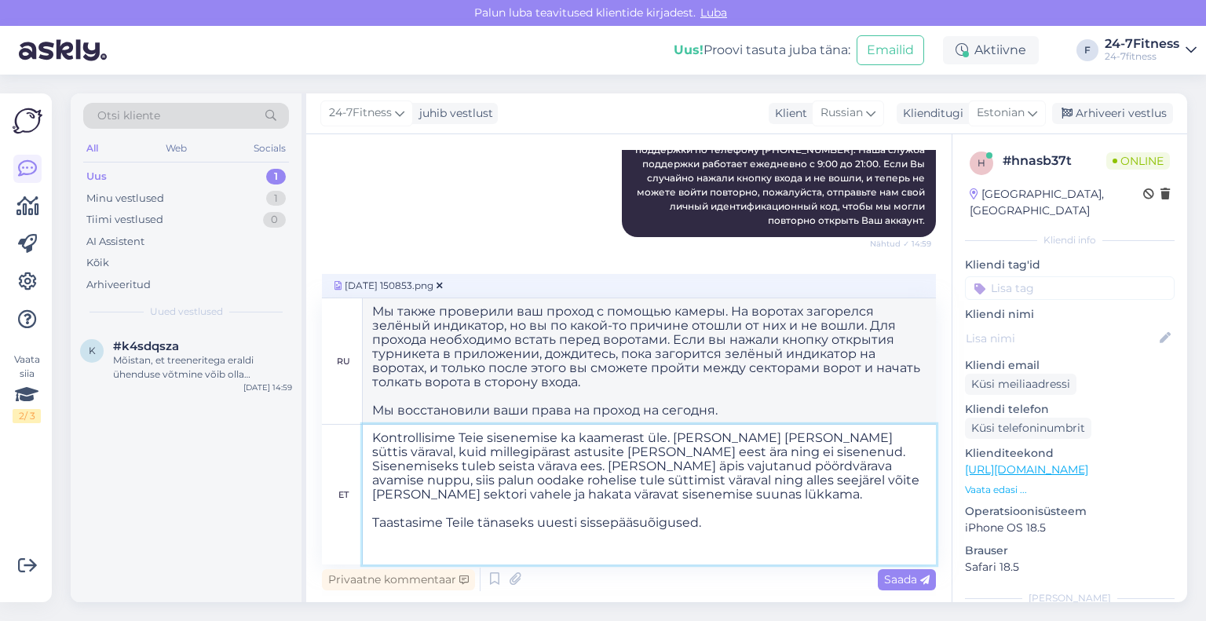
paste textarea "Kui Teil tekib meie klienditeeninduse tööajal (iga päev 9-21) sisenemisega prob…"
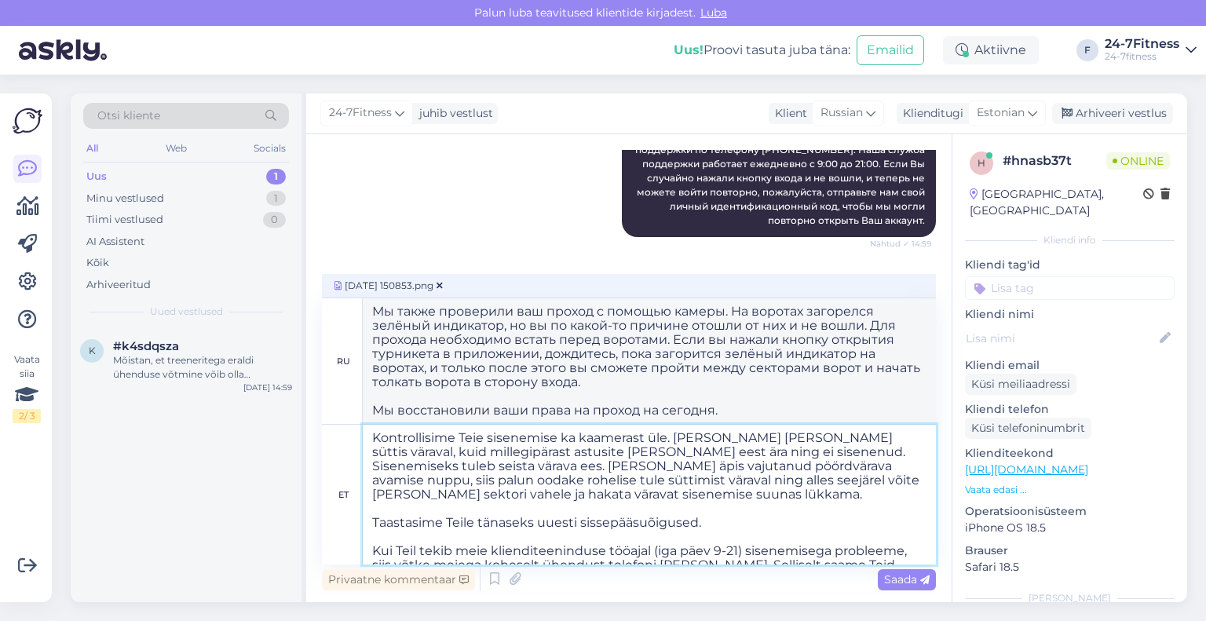
scroll to position [20, 0]
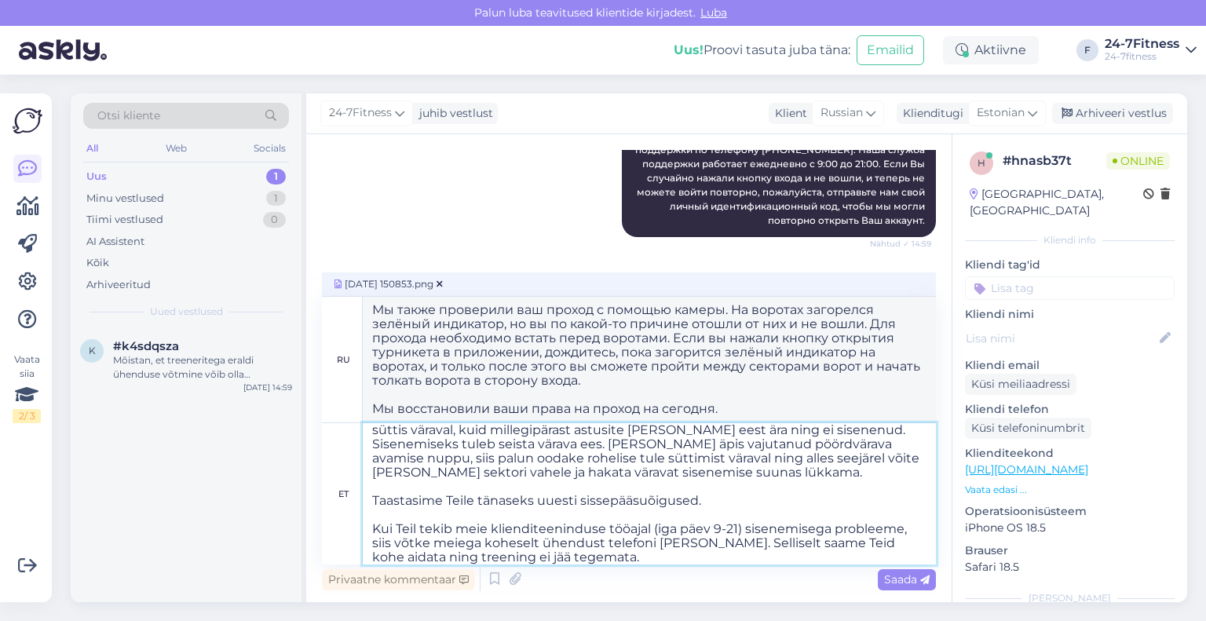
type textarea "Kontrollisime Teie sisenemise ka kaamerast üle. [PERSON_NAME] [PERSON_NAME] süt…"
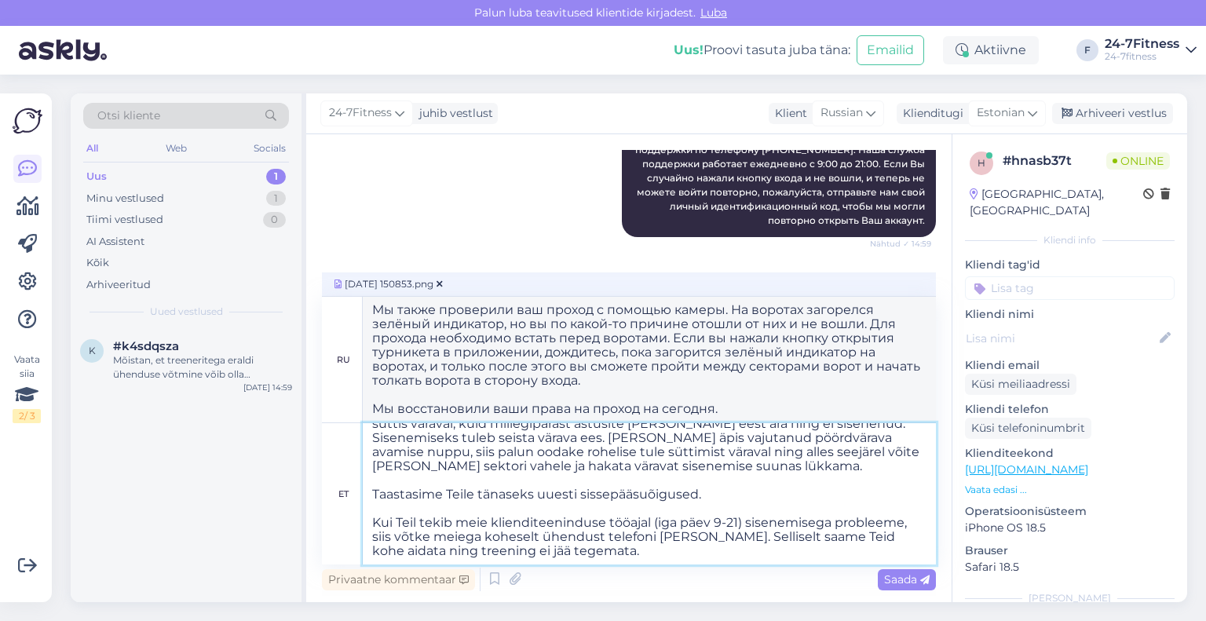
type textarea "Lo ipsum dolorsita con adipis e seddoei tempor. In utlabor etdolorem aliquae ad…"
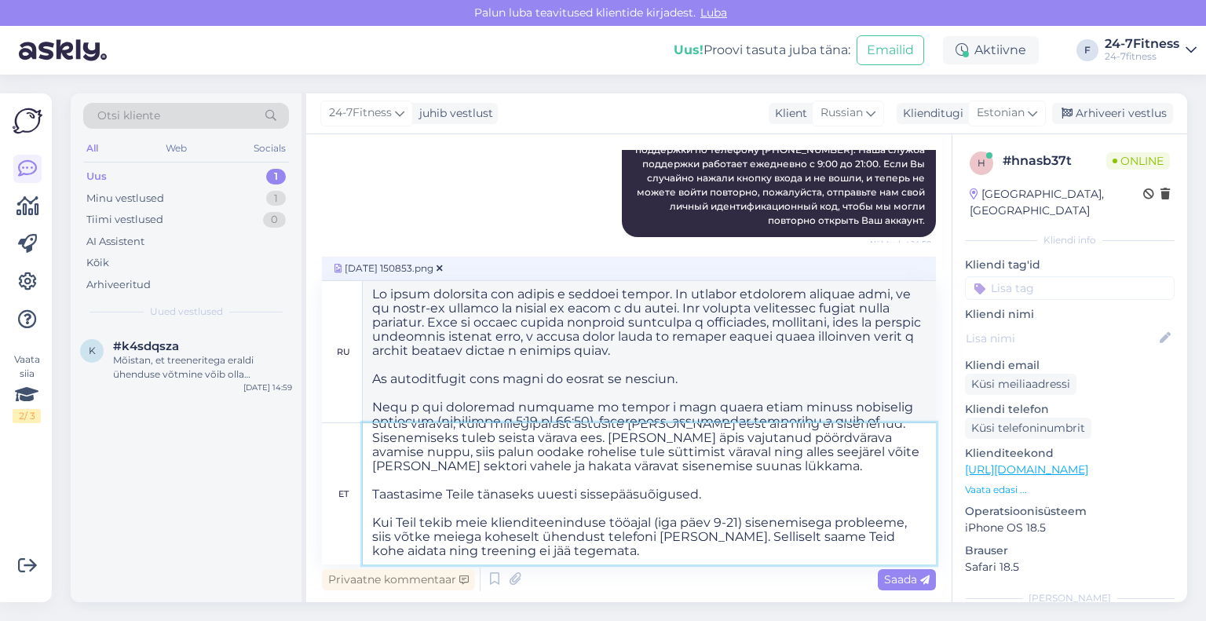
scroll to position [49, 0]
paste textarea "Ühtlasi on meil hea meel teatada, et oleme valmis saanud uue arenduse, mille ab…"
type textarea "Loremipsumdol Sita consectetu ad elitseddo eiu. Temporin utla etdolo magnaal, e…"
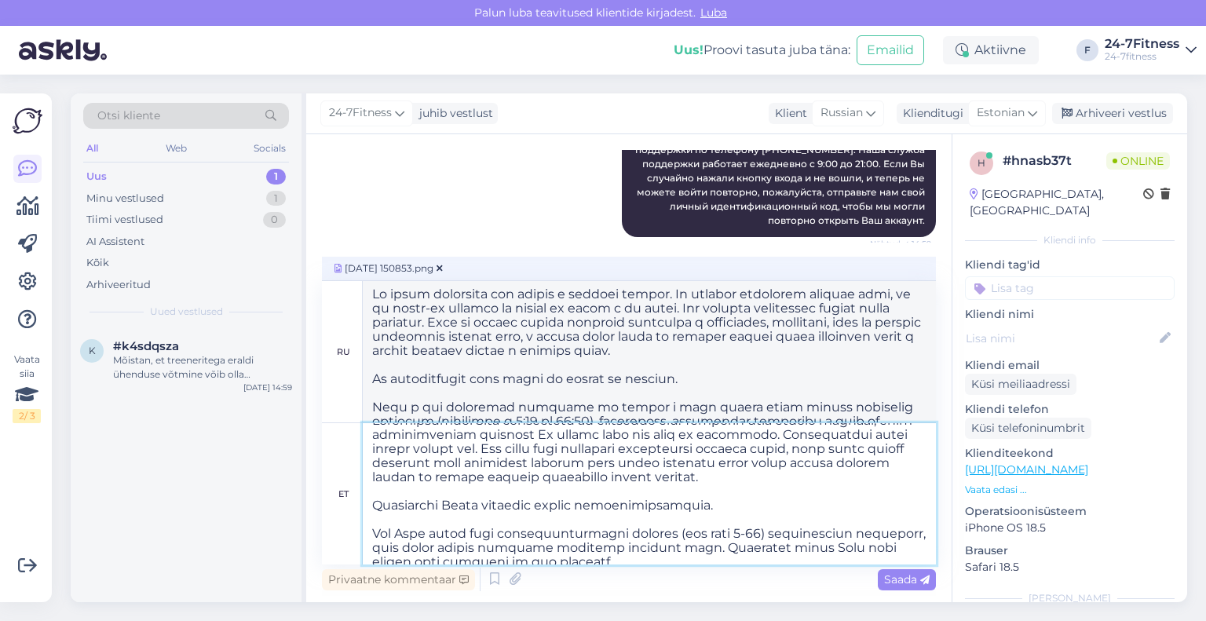
scroll to position [0, 0]
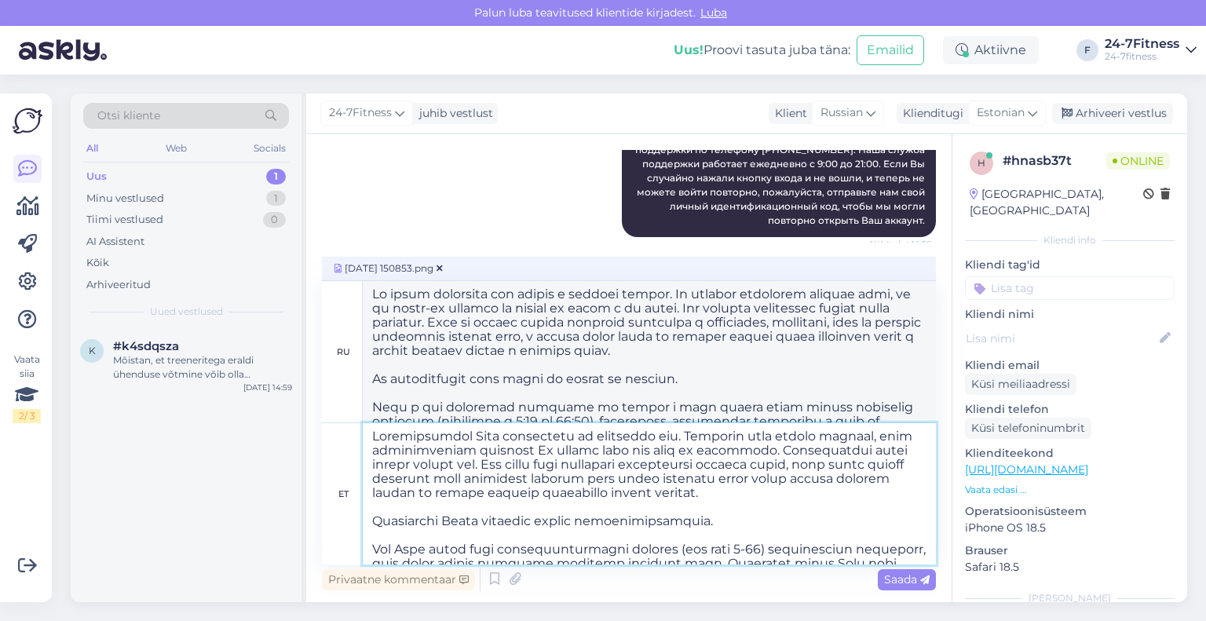
type textarea "Lo ipsum dolorsita con adip e seddoei tempor. In utlabor etdolorem aliquae admi…"
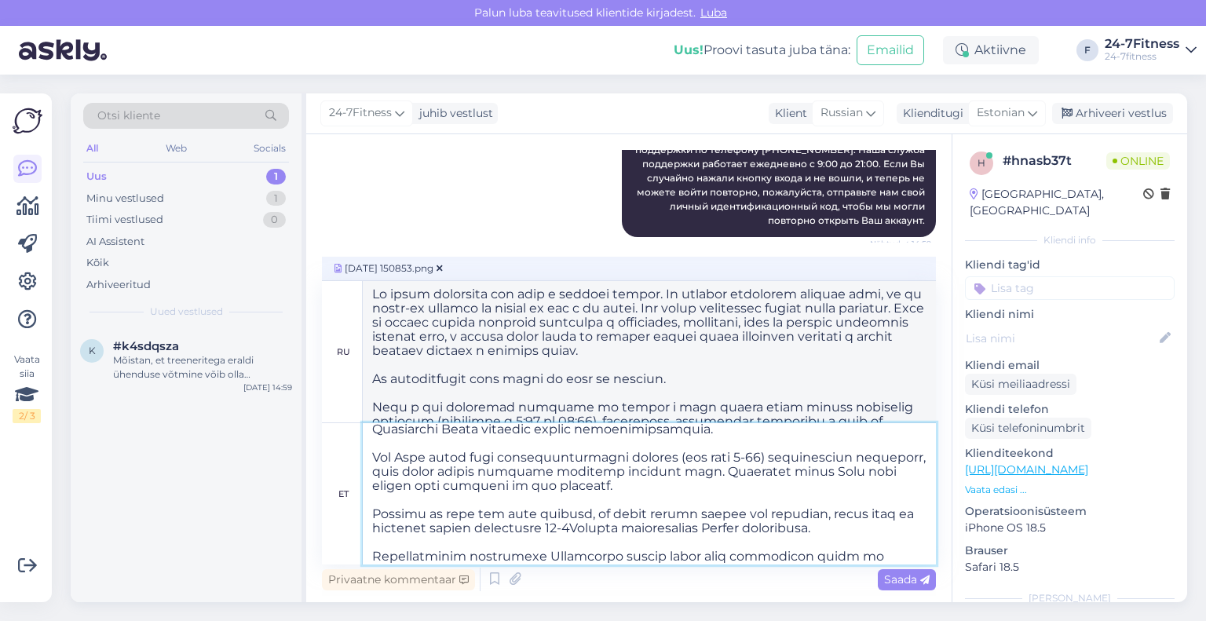
scroll to position [182, 0]
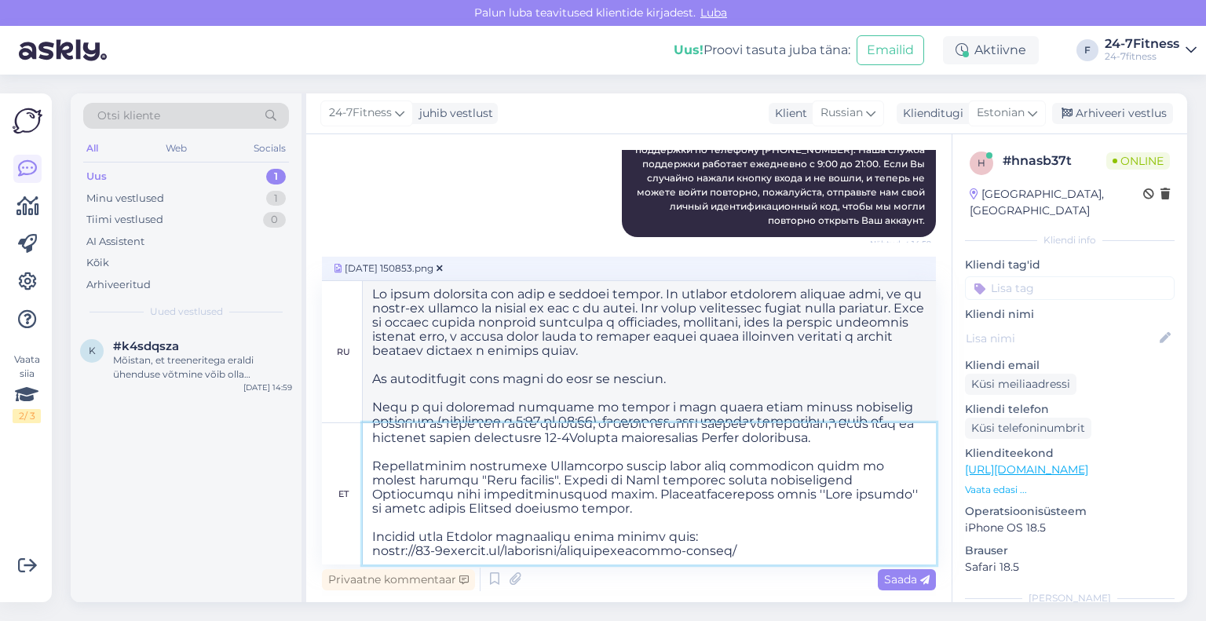
type textarea "Loremipsumdol Sita consectetu ad elitseddo eiu. Temporin utla etdolo magnaal, e…"
click at [914, 574] on span "Saada" at bounding box center [907, 580] width 46 height 14
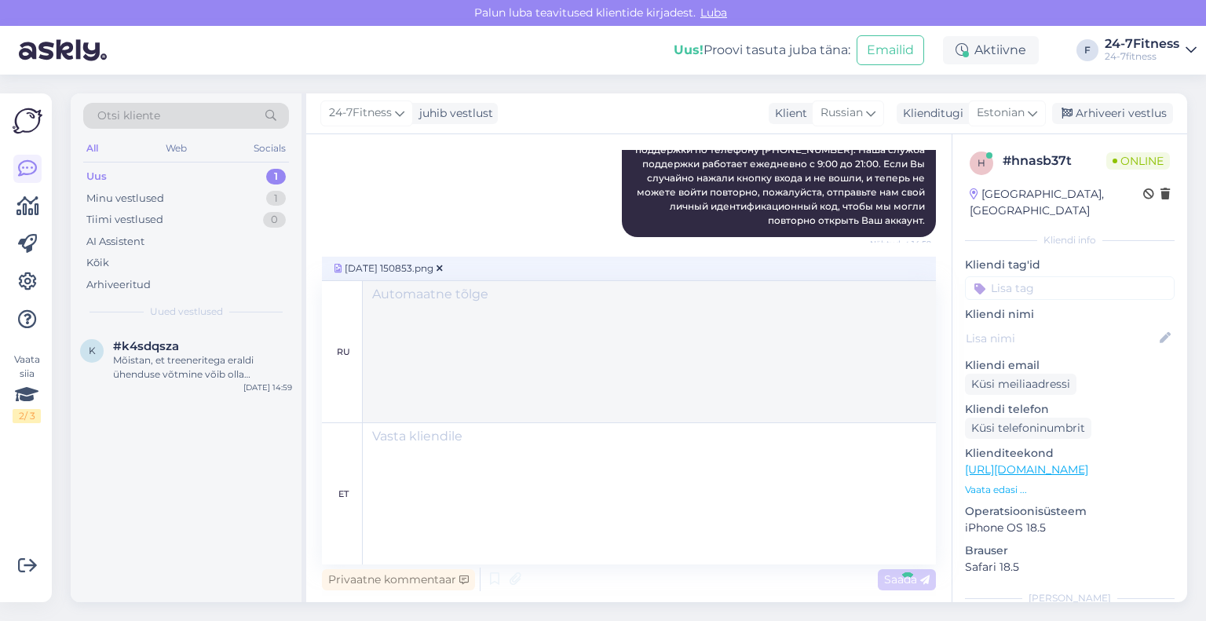
scroll to position [0, 0]
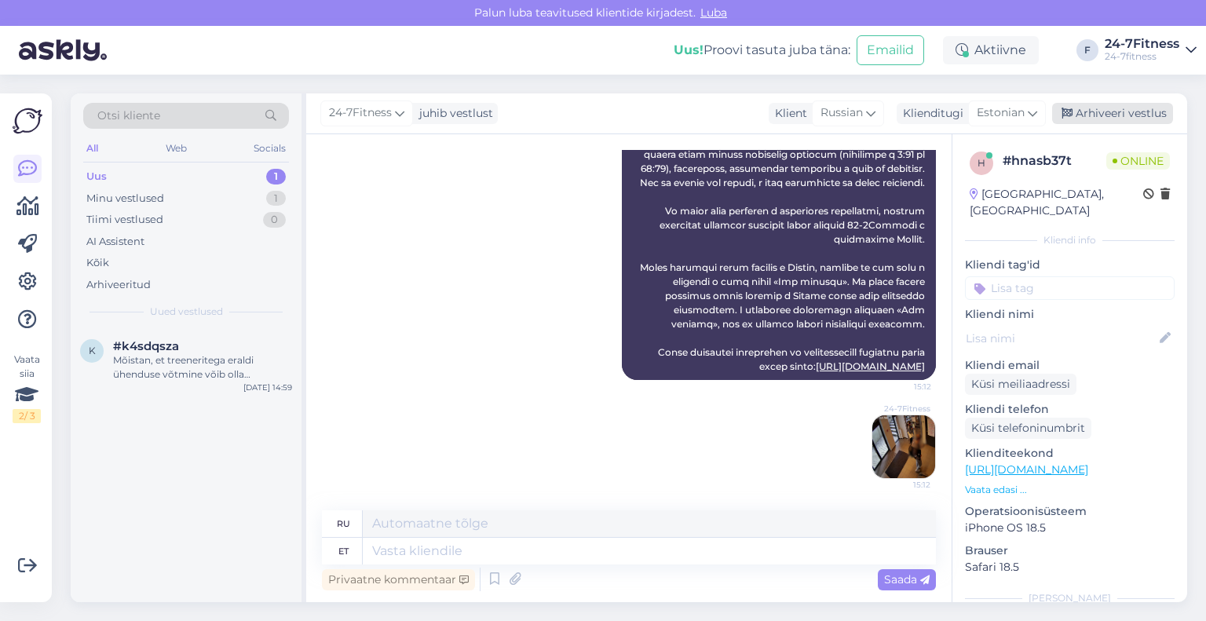
click at [1124, 119] on div "Arhiveeri vestlus" at bounding box center [1112, 113] width 121 height 21
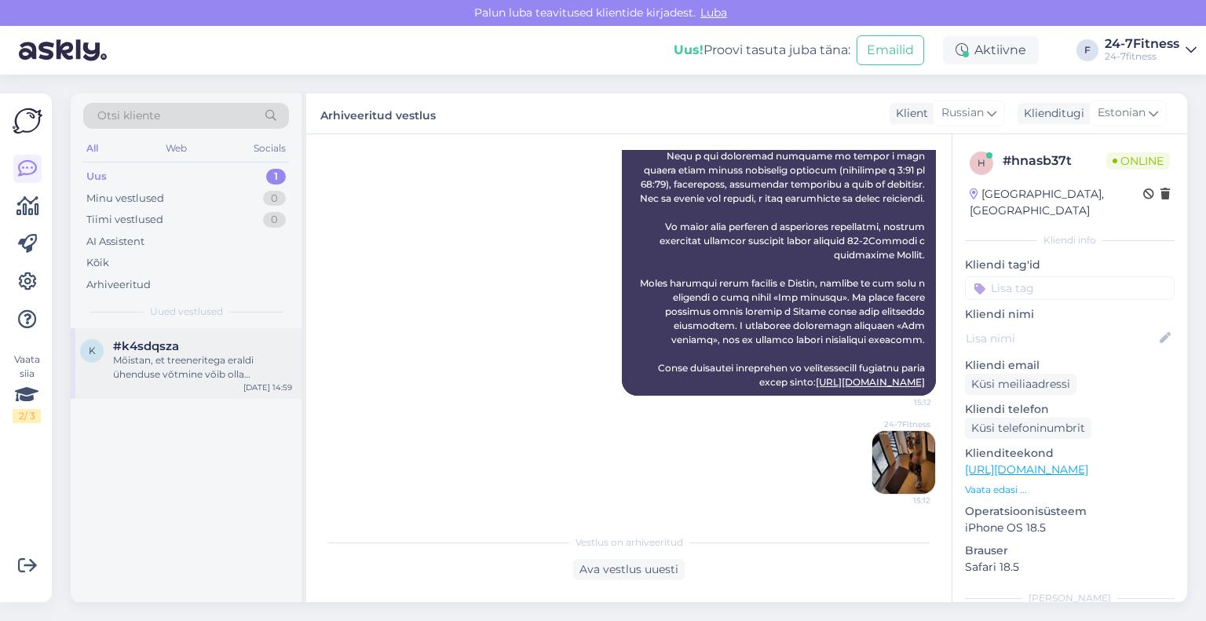
click at [199, 373] on div "Mõistan, et treeneritega eraldi ühenduse võtmine võib olla aeganõudev. Kui soov…" at bounding box center [202, 367] width 179 height 28
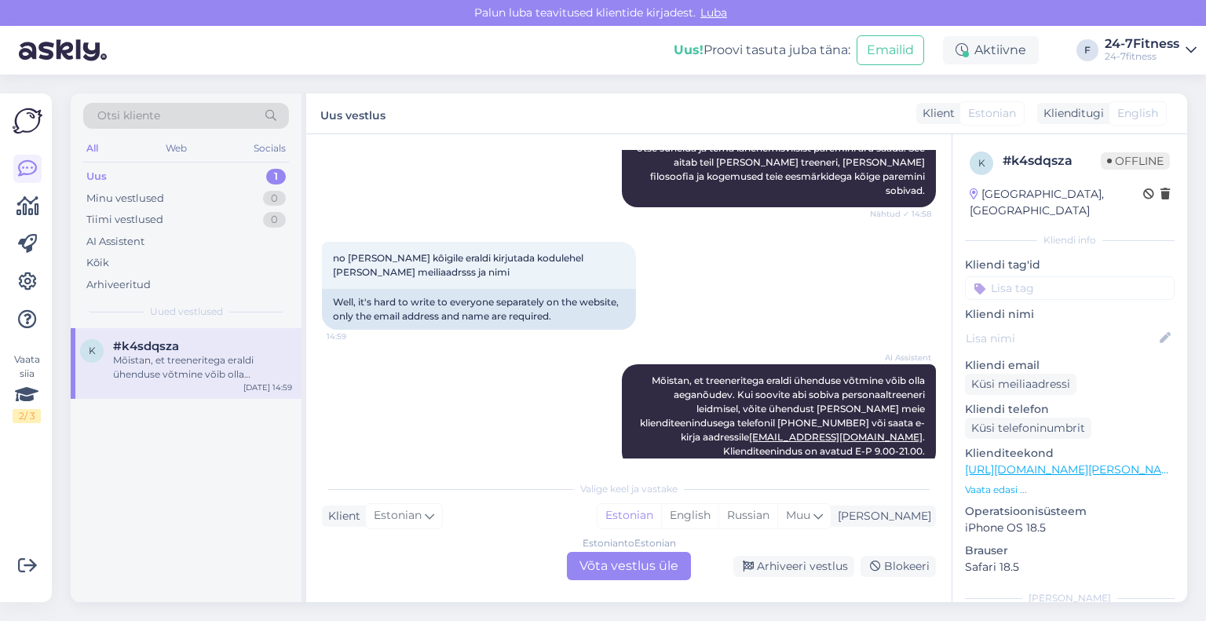
scroll to position [757, 0]
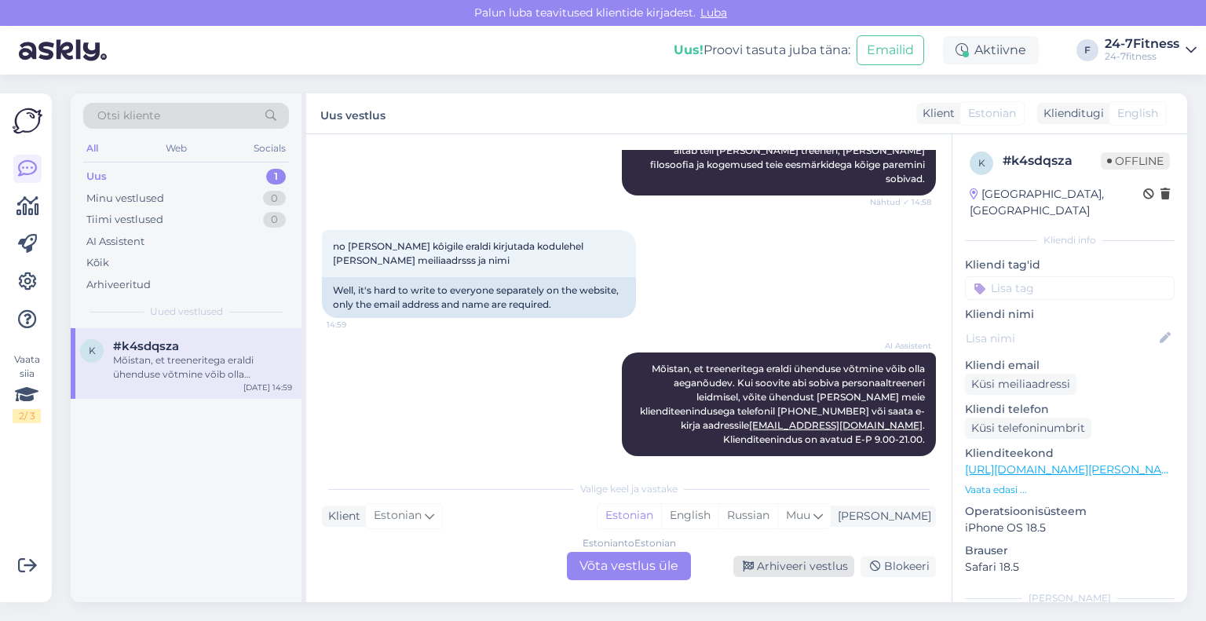
click at [832, 574] on div "Arhiveeri vestlus" at bounding box center [794, 566] width 121 height 21
